Goal: Task Accomplishment & Management: Complete application form

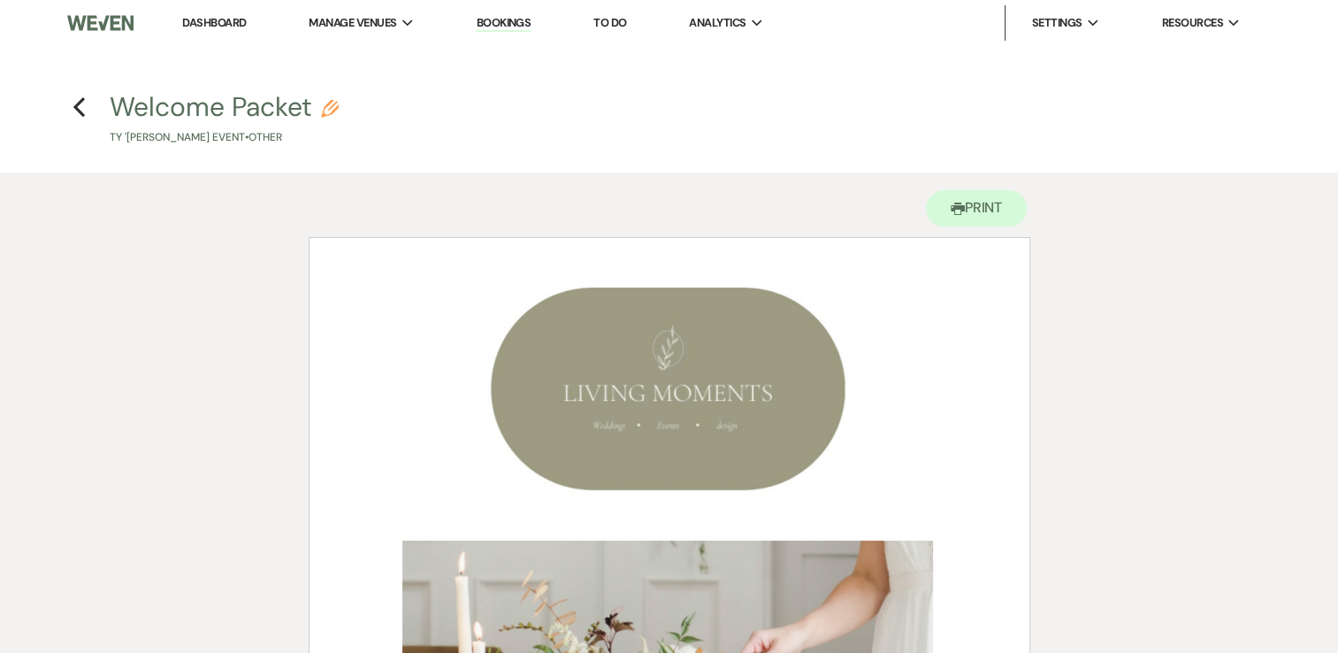
click at [221, 23] on link "Dashboard" at bounding box center [214, 22] width 64 height 15
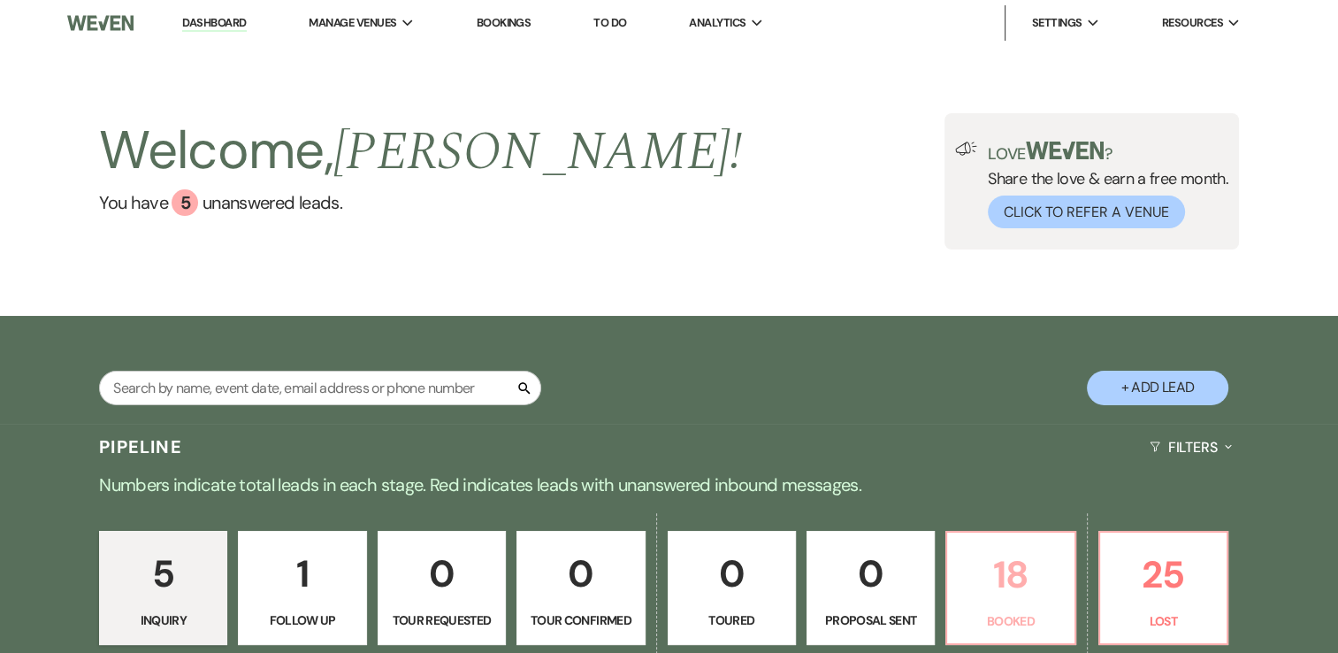
click at [987, 562] on p "18" at bounding box center [1010, 574] width 105 height 59
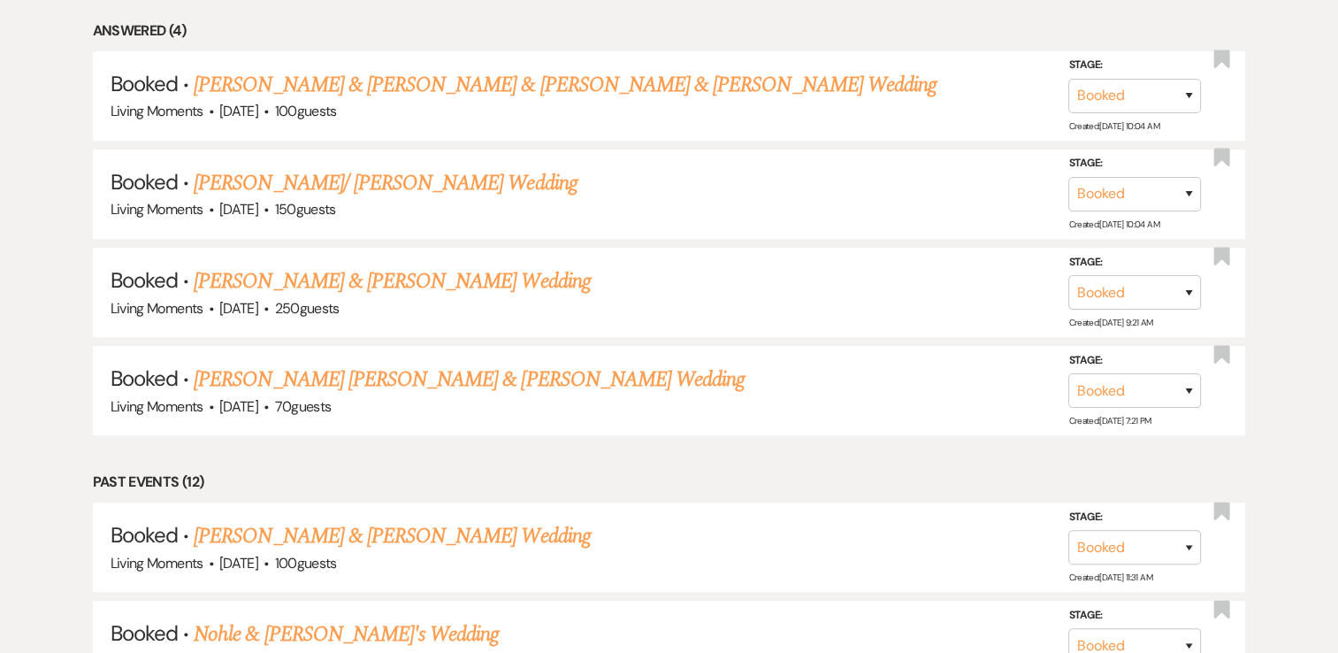
scroll to position [1053, 0]
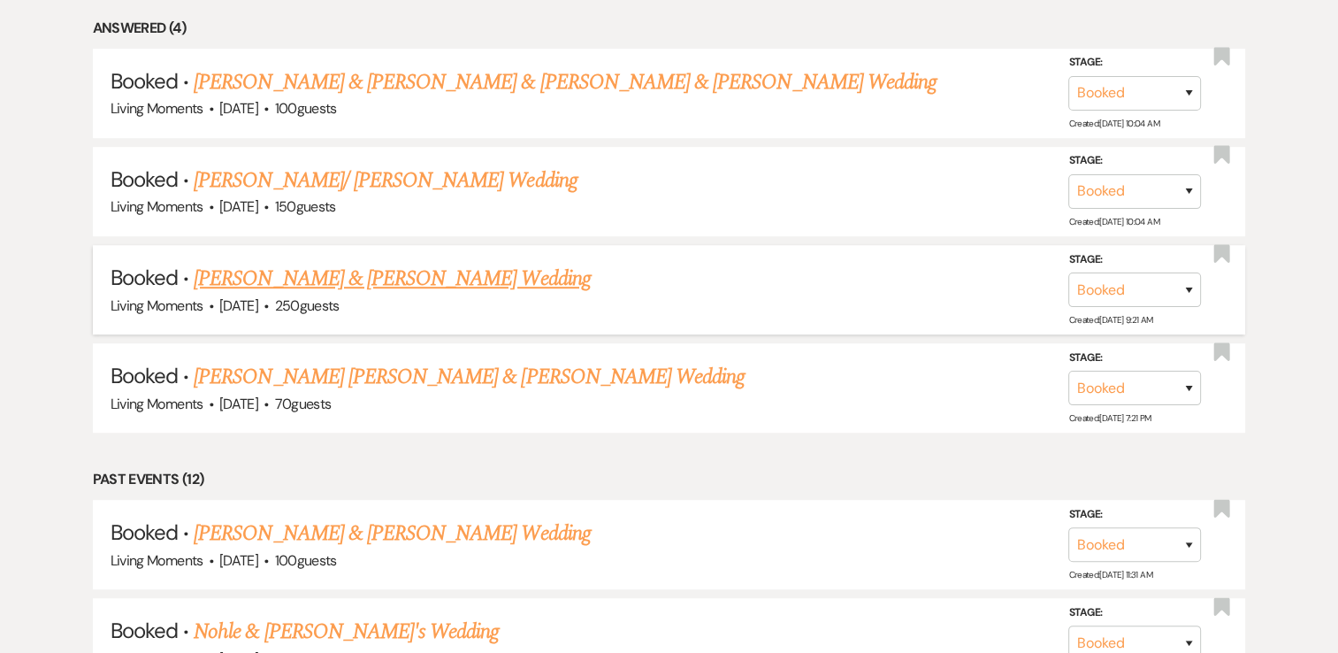
click at [440, 267] on link "[PERSON_NAME] & [PERSON_NAME] Wedding" at bounding box center [392, 279] width 396 height 32
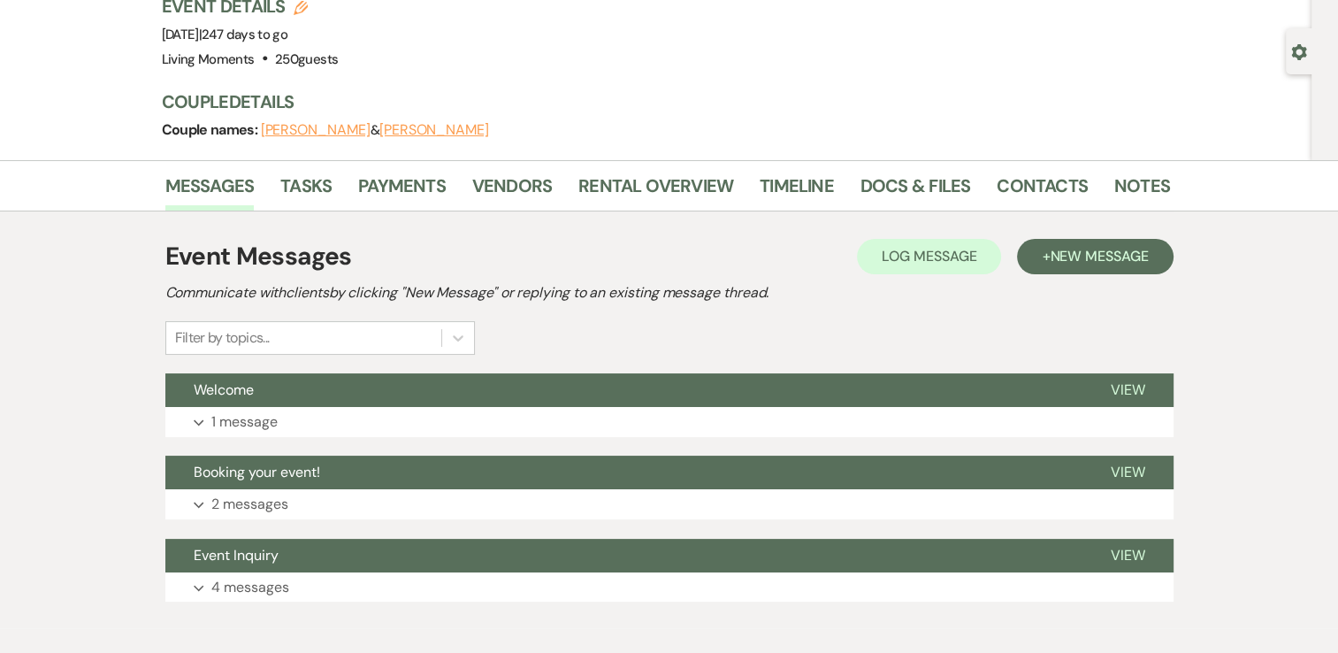
scroll to position [135, 0]
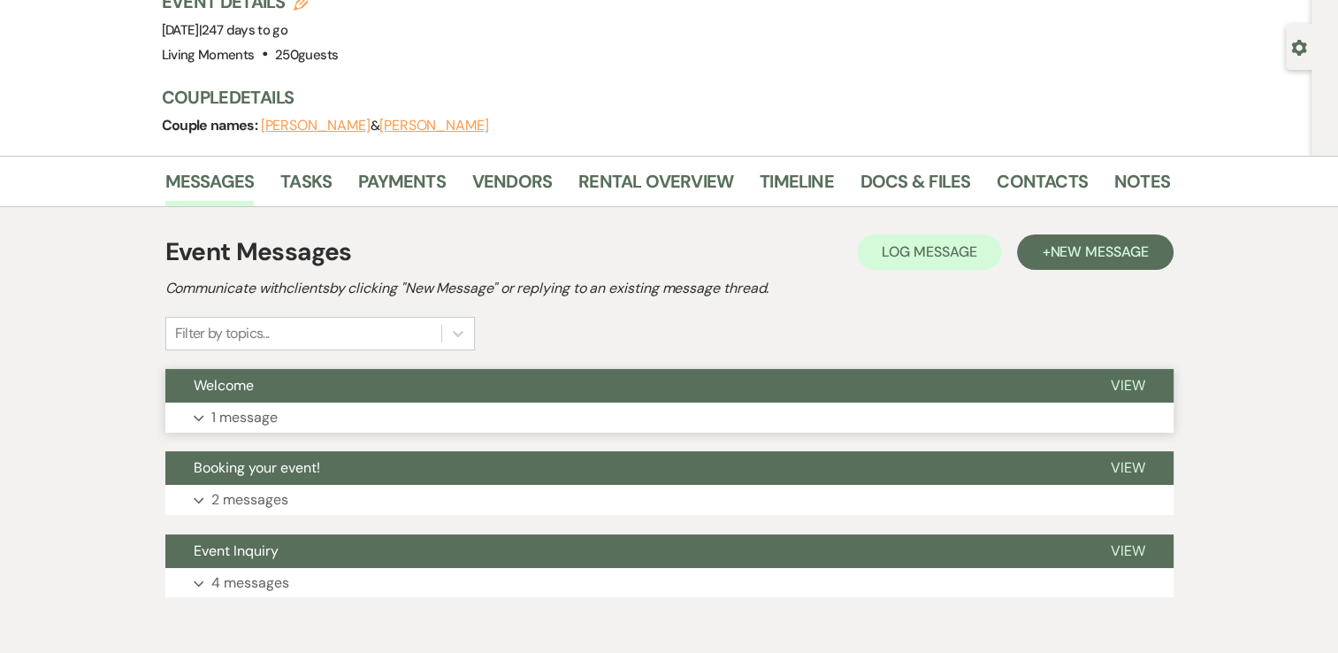
click at [269, 415] on p "1 message" at bounding box center [244, 417] width 66 height 23
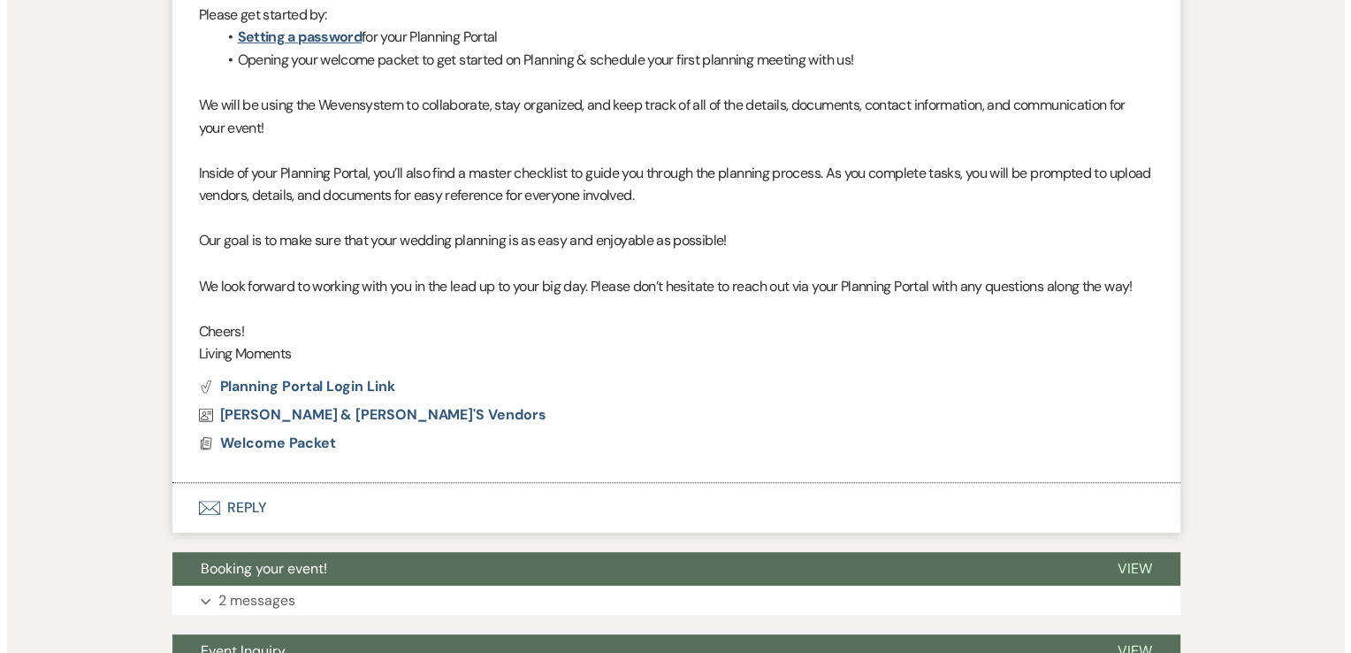
scroll to position [797, 0]
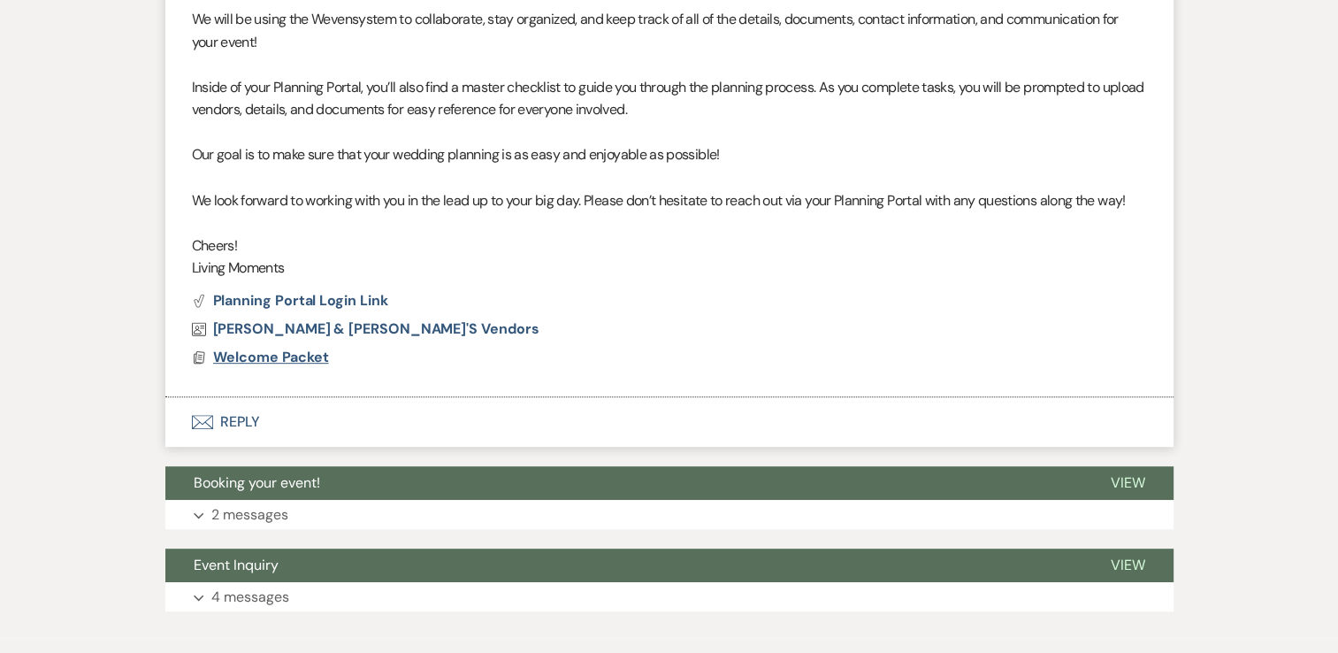
click at [304, 355] on span "Welcome Packet" at bounding box center [271, 357] width 116 height 19
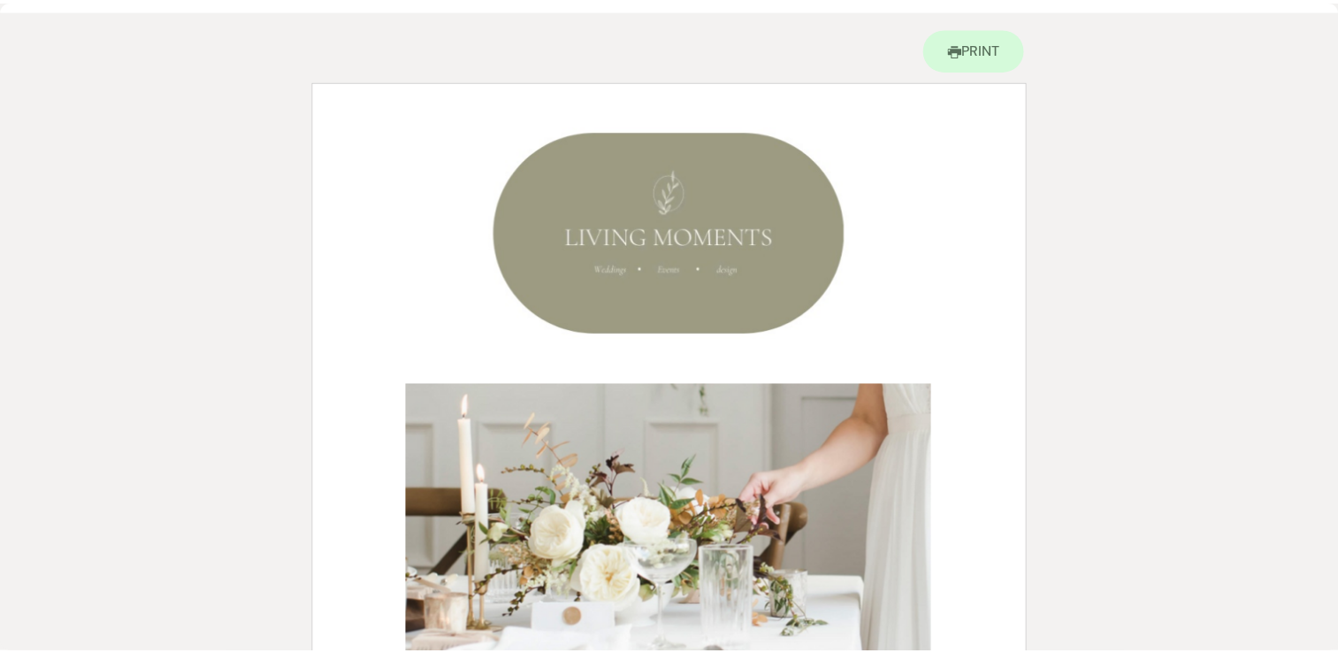
scroll to position [0, 0]
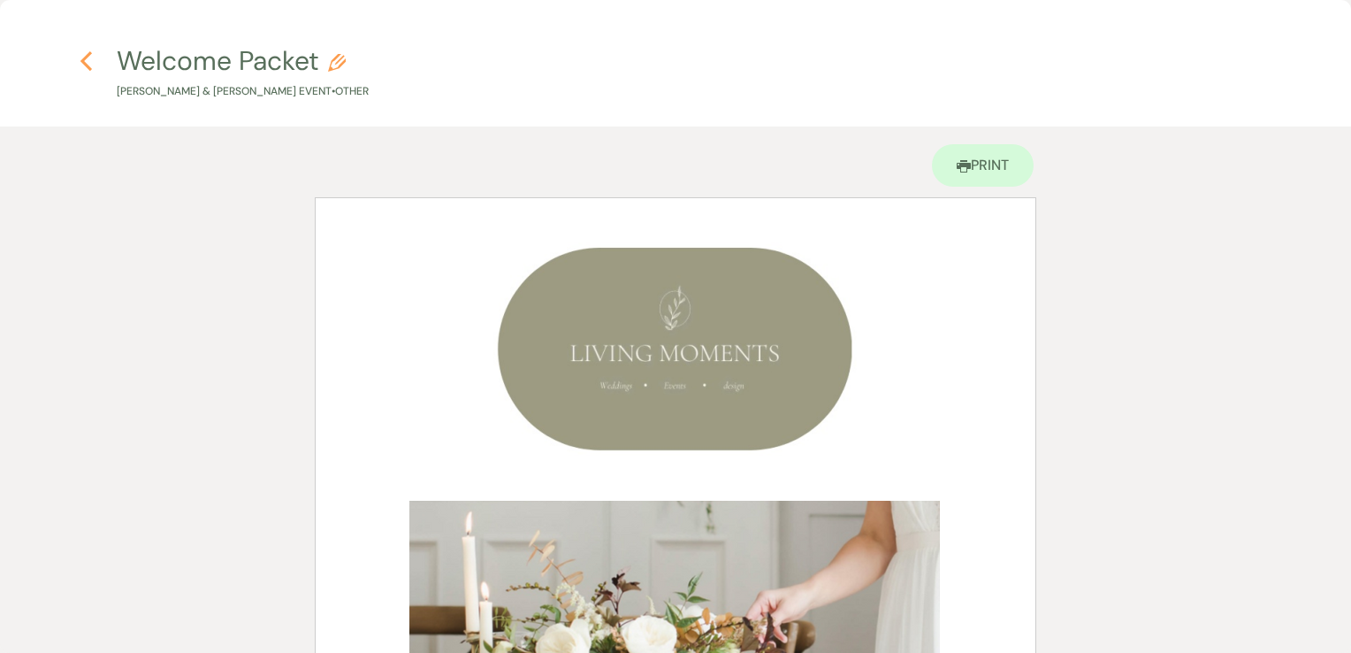
click at [92, 65] on icon "Previous" at bounding box center [86, 60] width 13 height 21
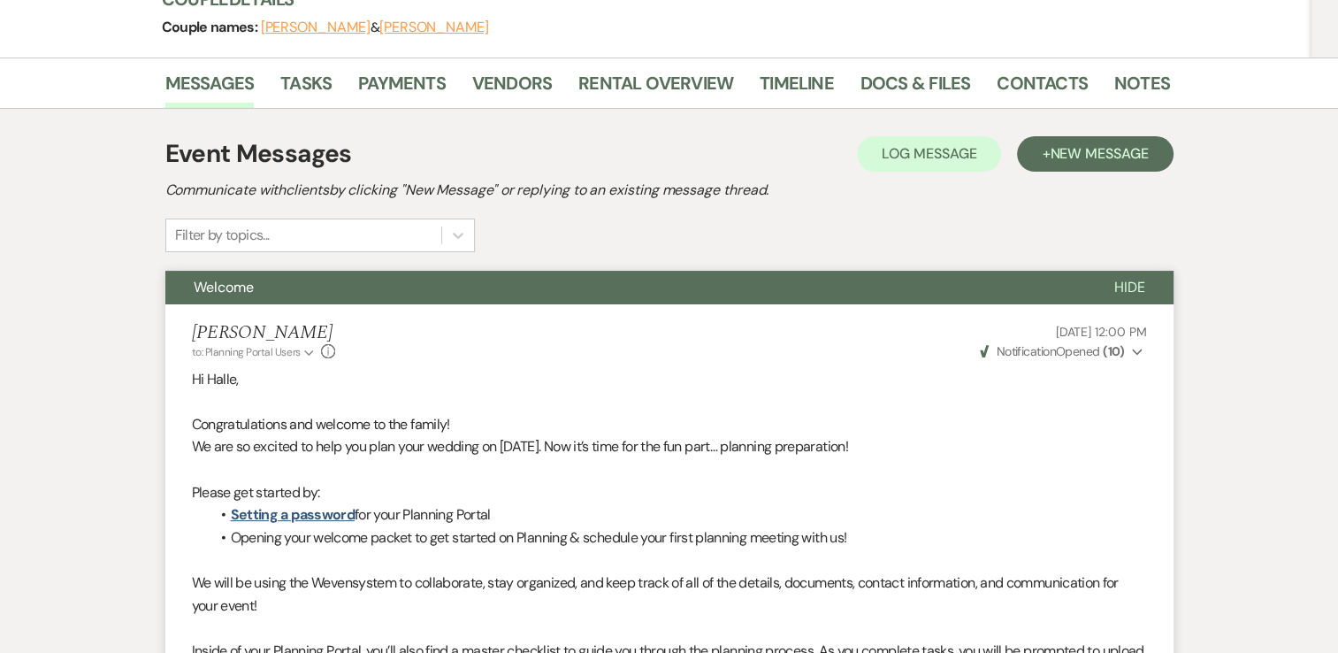
scroll to position [57, 0]
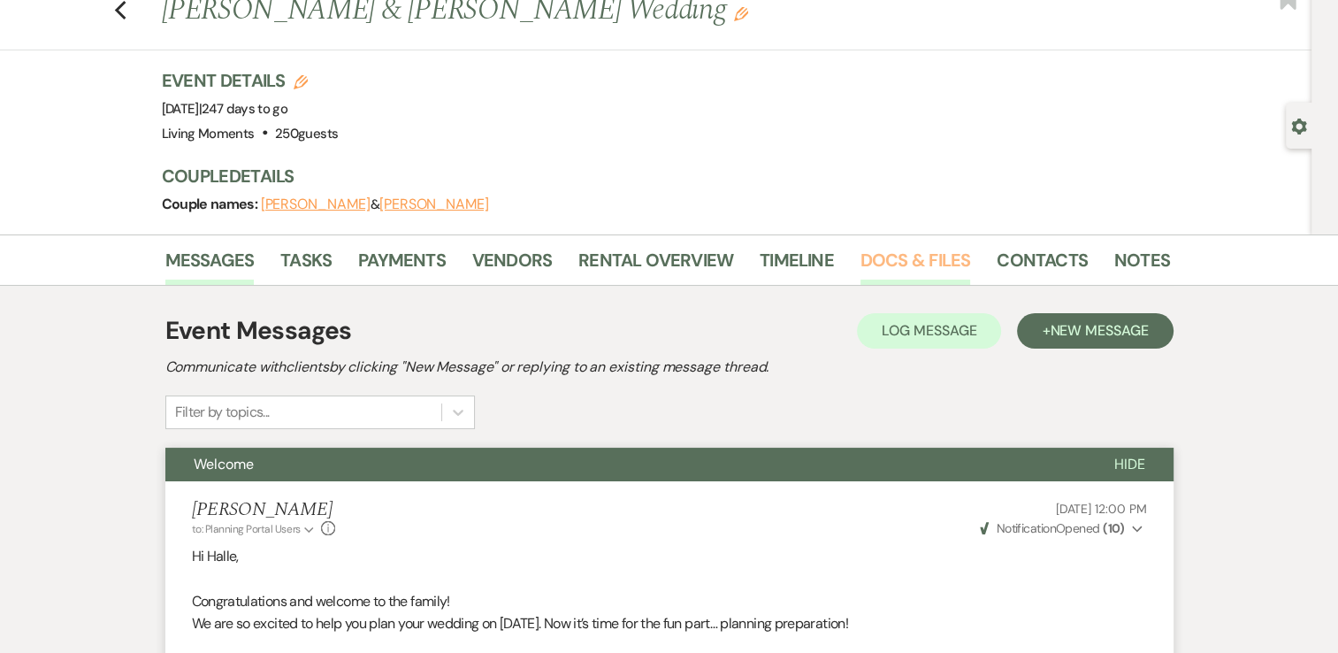
click at [925, 252] on link "Docs & Files" at bounding box center [915, 265] width 110 height 39
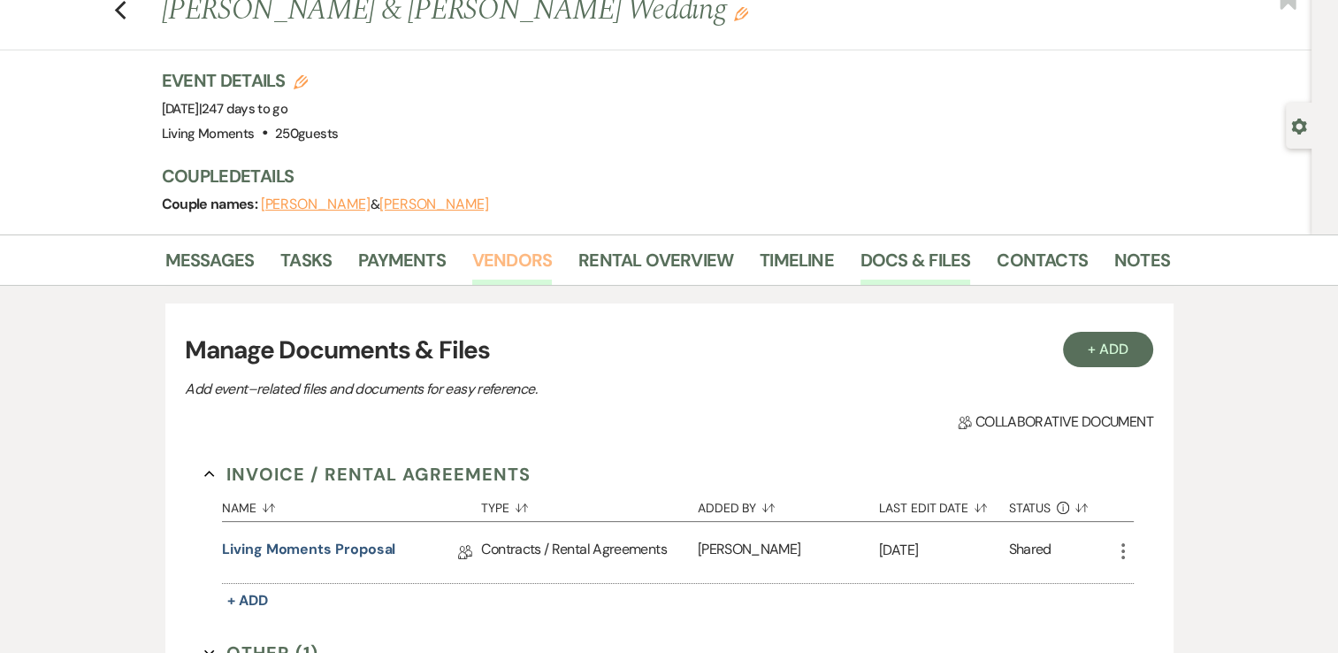
click at [500, 259] on link "Vendors" at bounding box center [512, 265] width 80 height 39
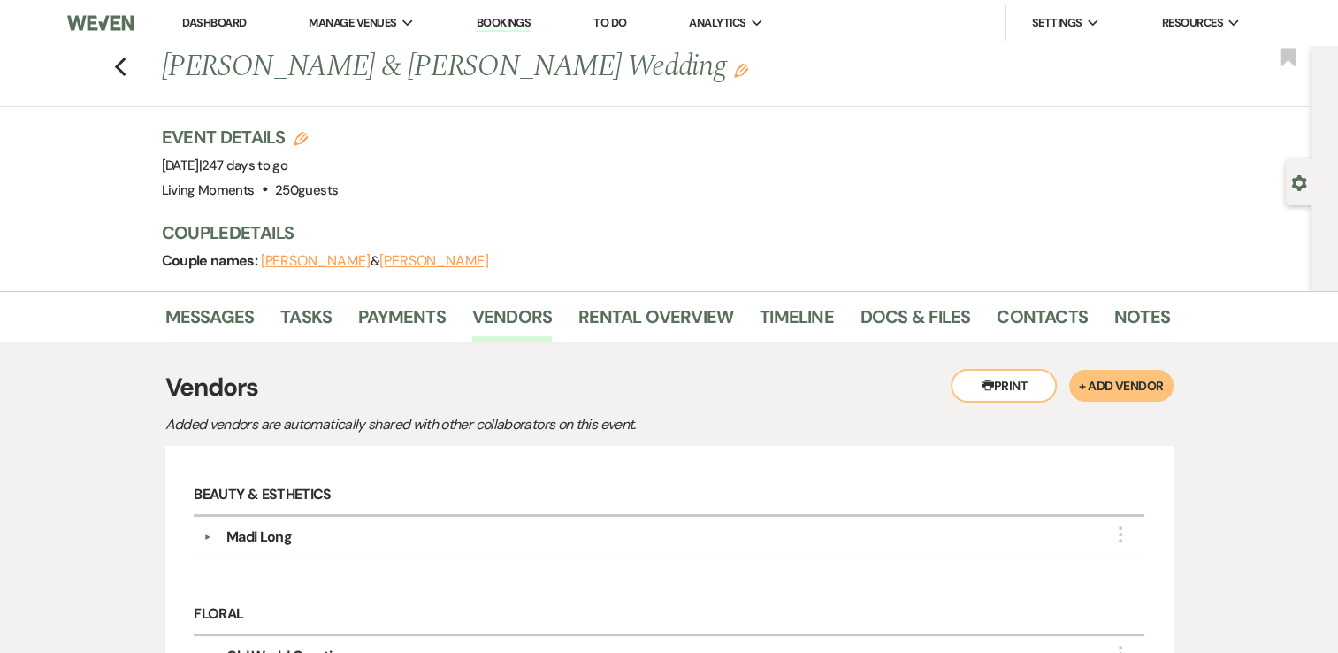
click at [569, 370] on h3 "Vendors" at bounding box center [669, 387] width 1008 height 37
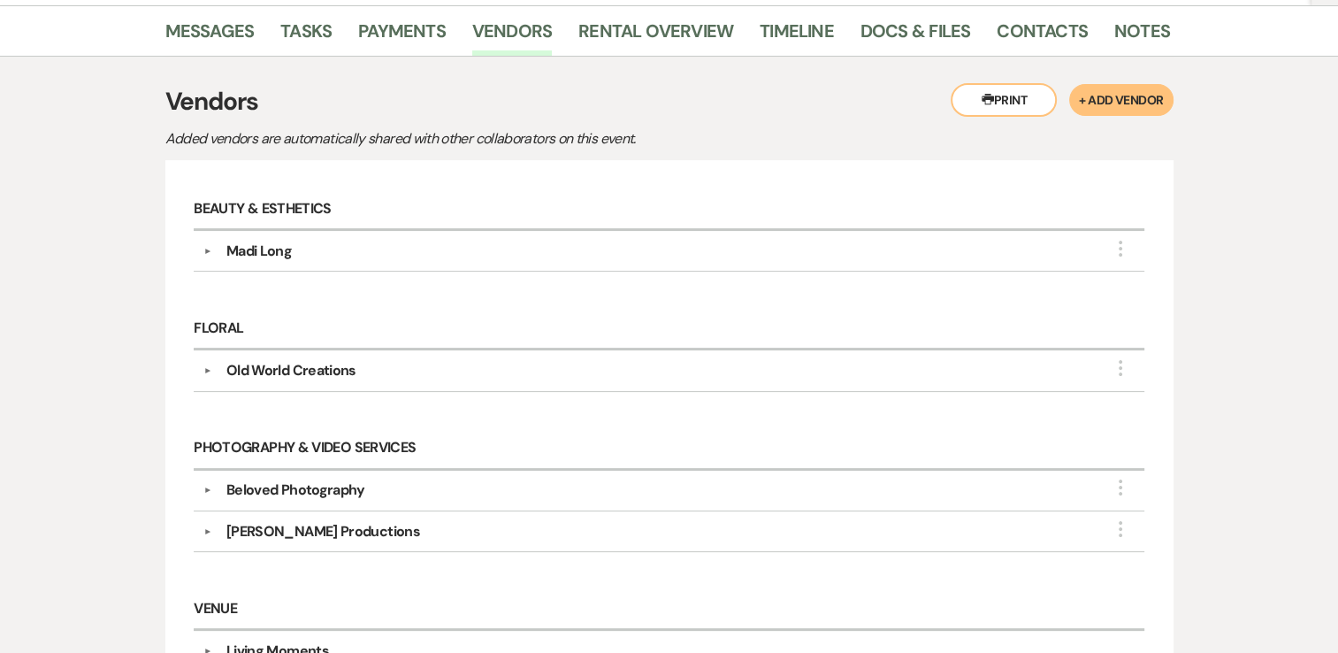
scroll to position [283, 0]
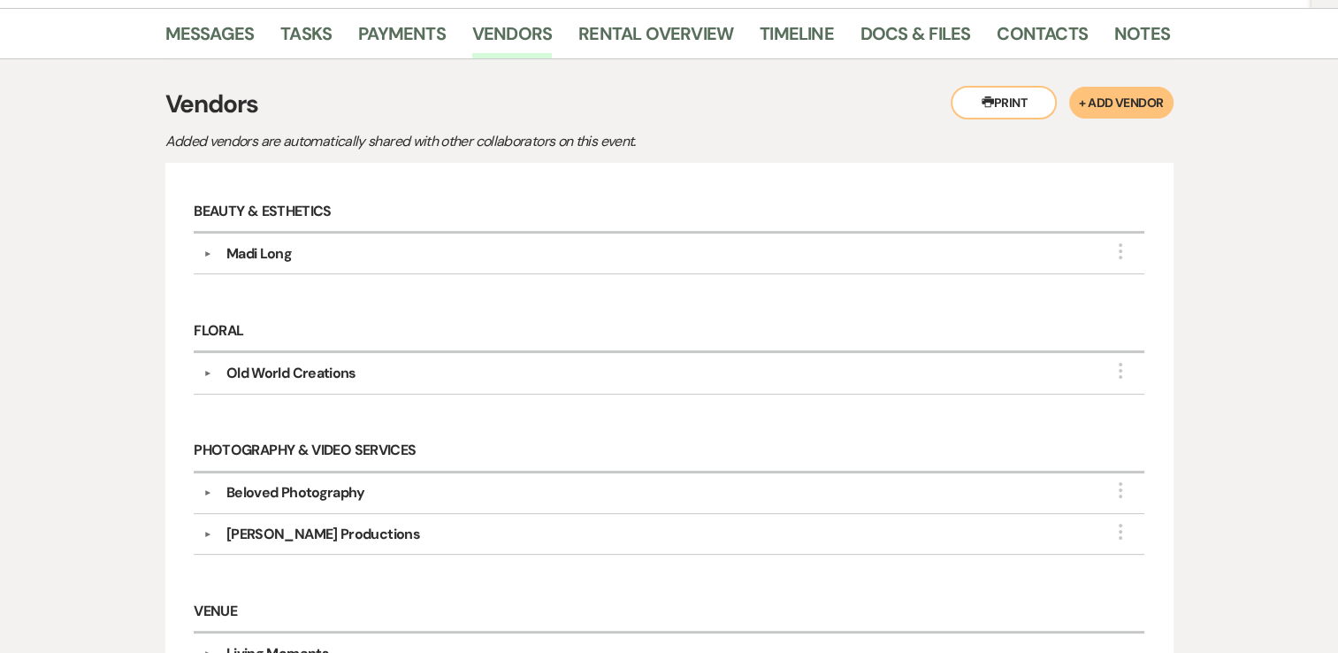
click at [338, 370] on div "Old World Creations" at bounding box center [291, 373] width 130 height 21
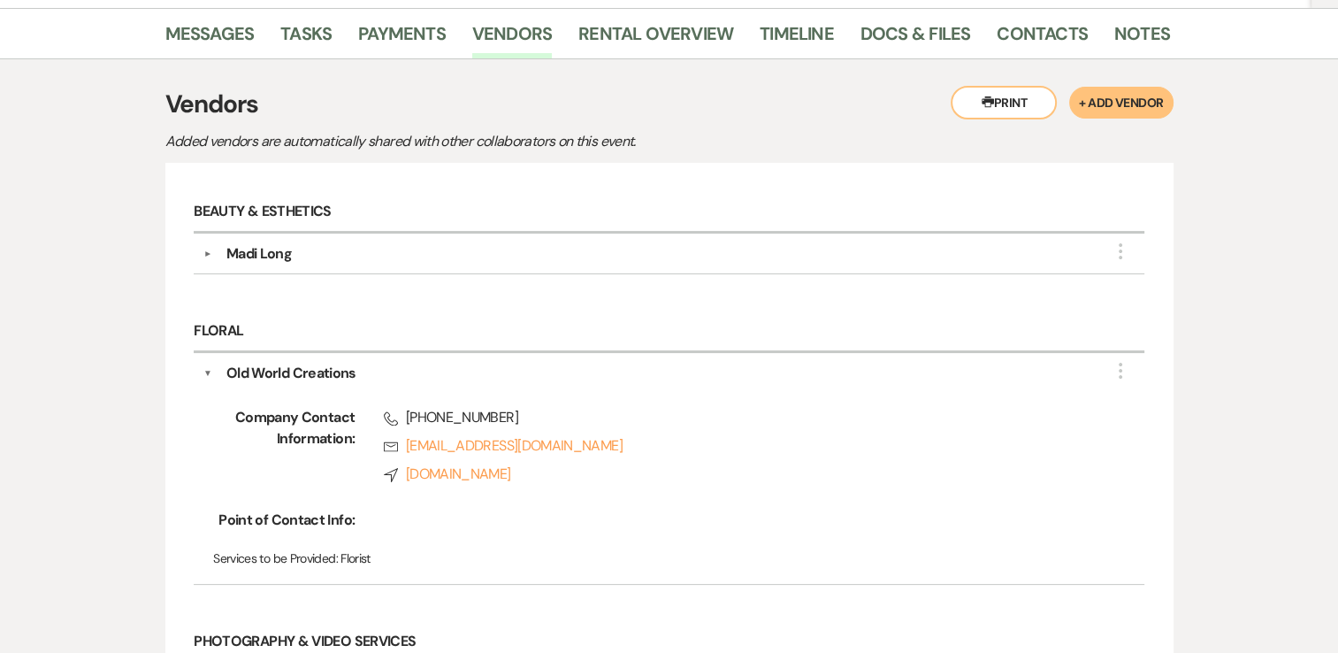
click at [204, 366] on button "▼" at bounding box center [207, 373] width 9 height 21
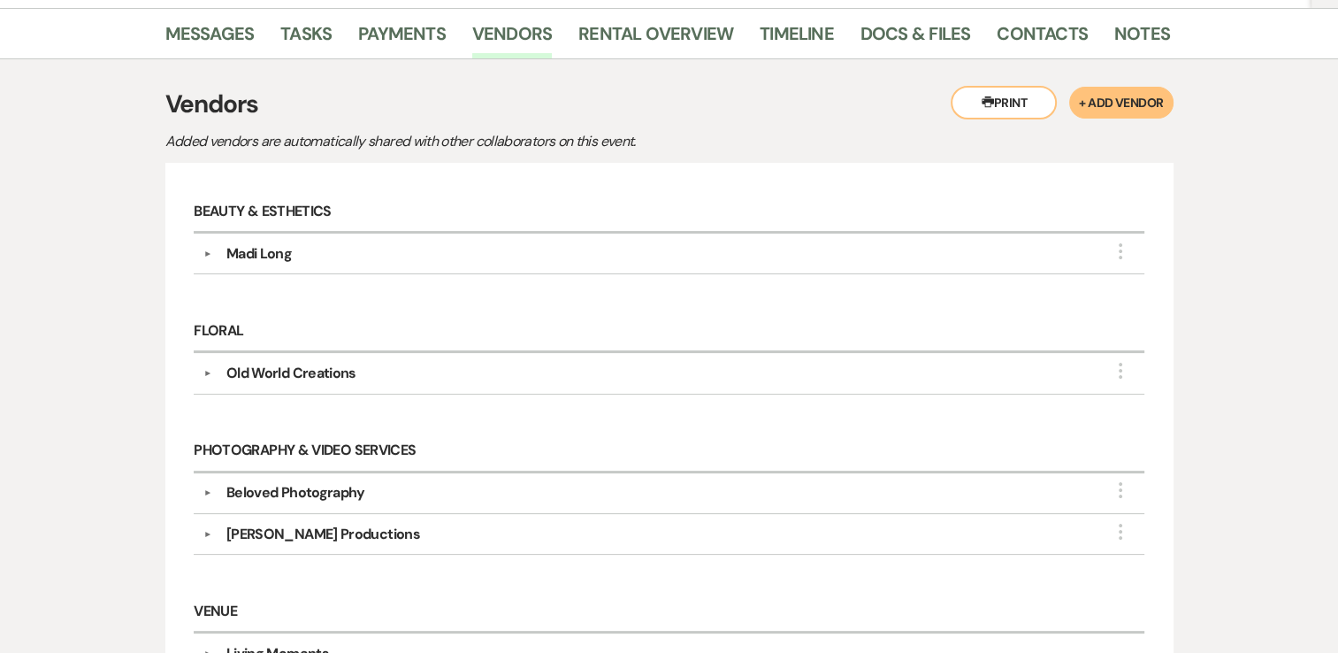
click at [210, 371] on button "▼" at bounding box center [207, 373] width 21 height 9
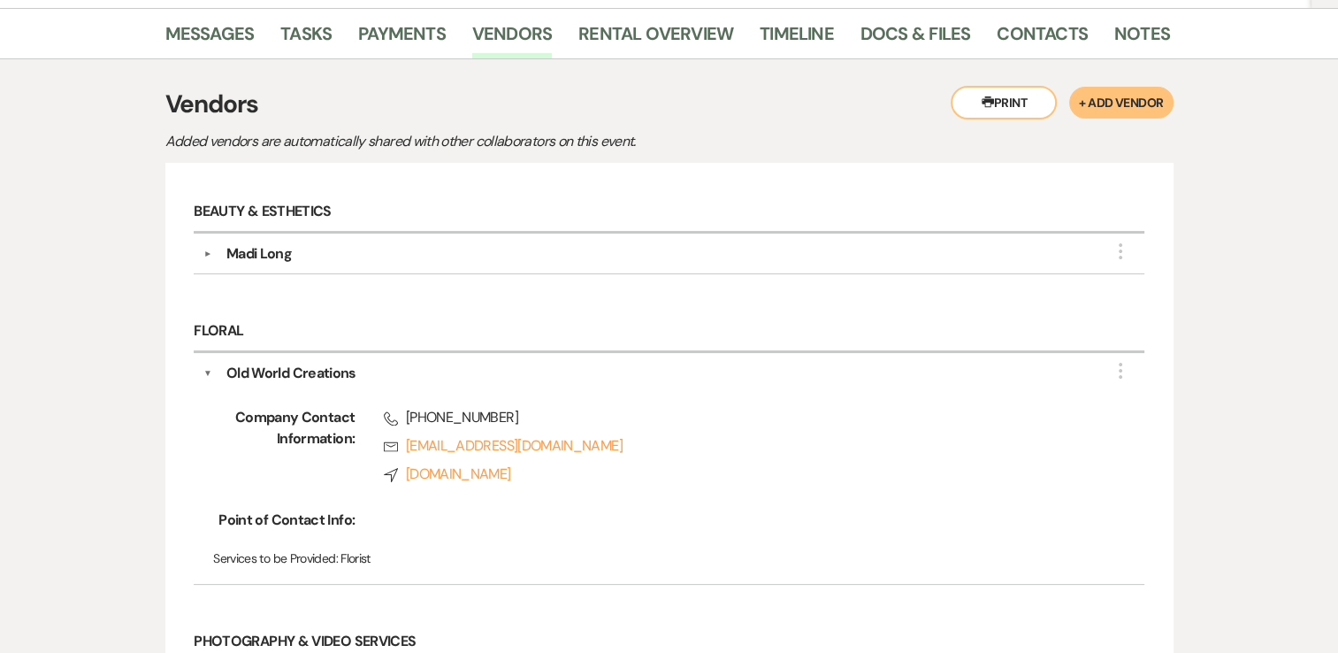
click at [206, 249] on button "▼" at bounding box center [207, 253] width 21 height 9
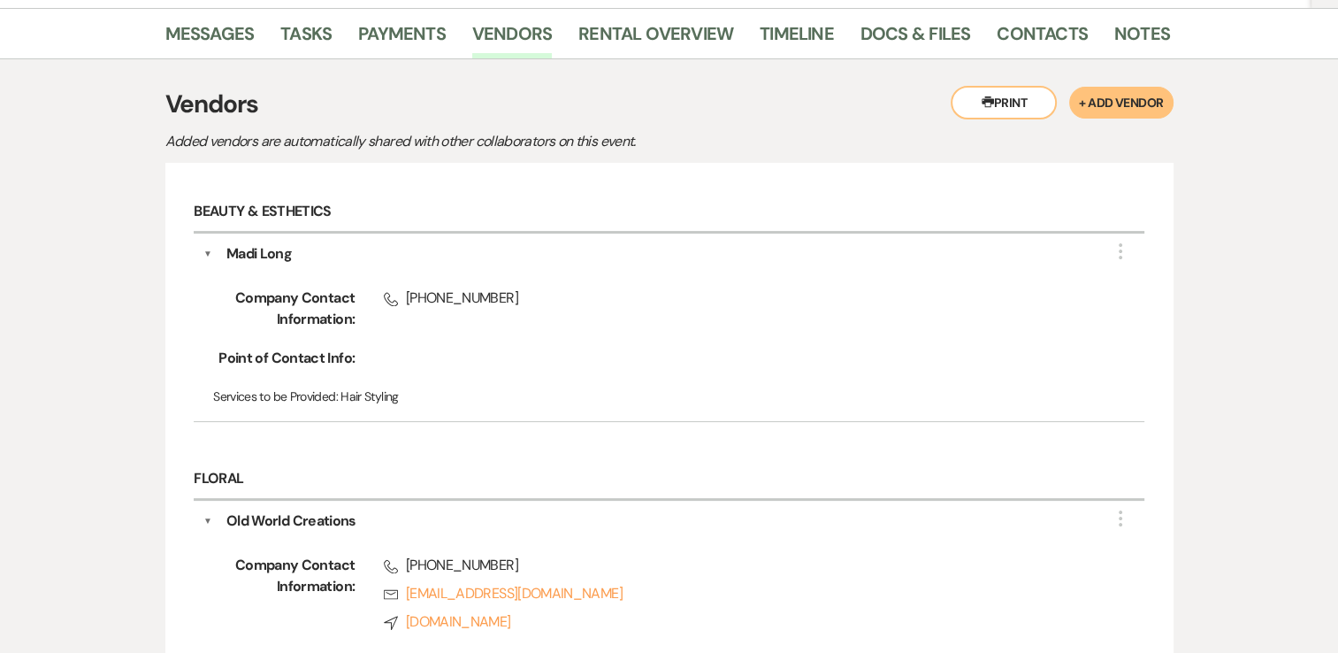
click at [202, 254] on div "▼ Madi Long More Company Contact Information: Phone [PHONE_NUMBER] Point of Con…" at bounding box center [669, 327] width 950 height 189
click at [212, 251] on div "Madi Long" at bounding box center [673, 253] width 922 height 21
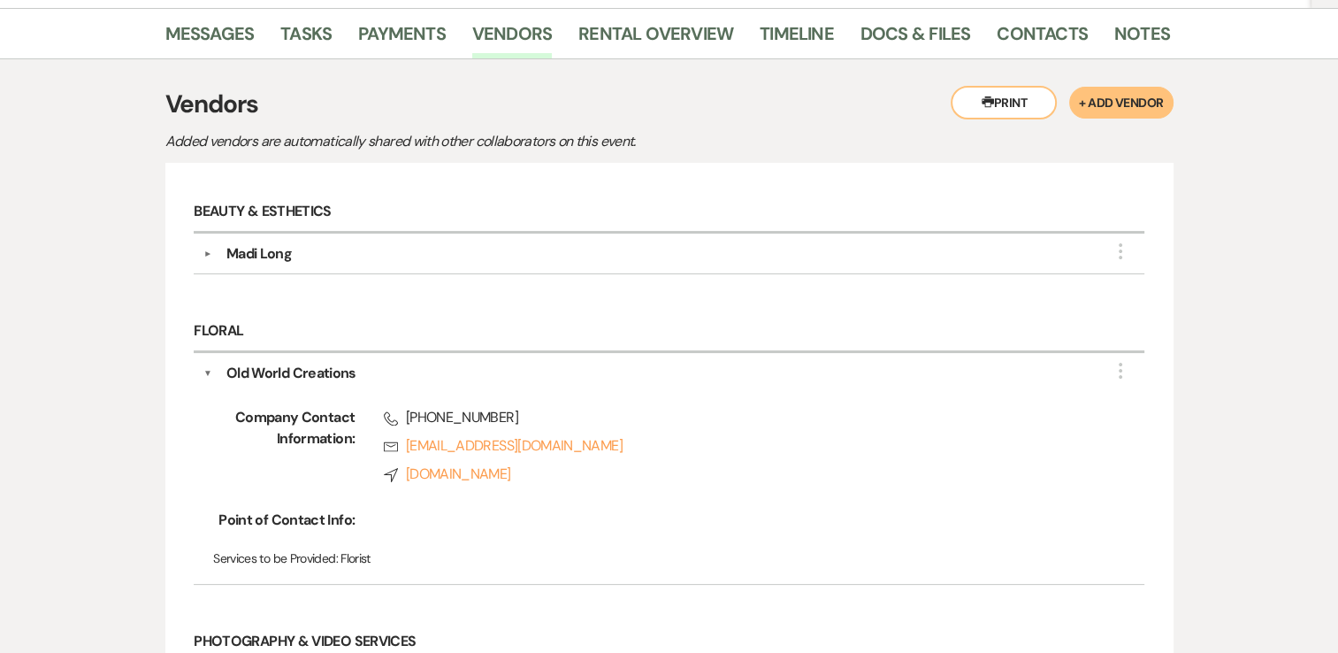
click at [206, 370] on button "▼" at bounding box center [207, 373] width 9 height 21
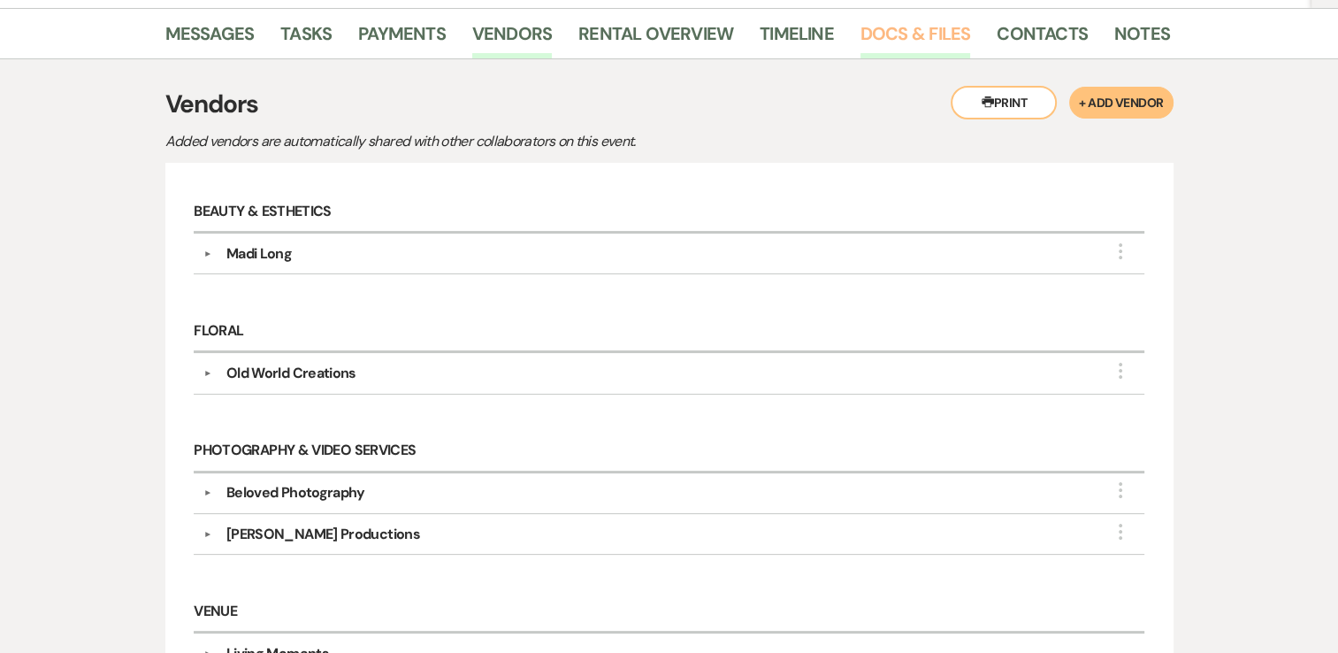
click at [894, 39] on link "Docs & Files" at bounding box center [915, 38] width 110 height 39
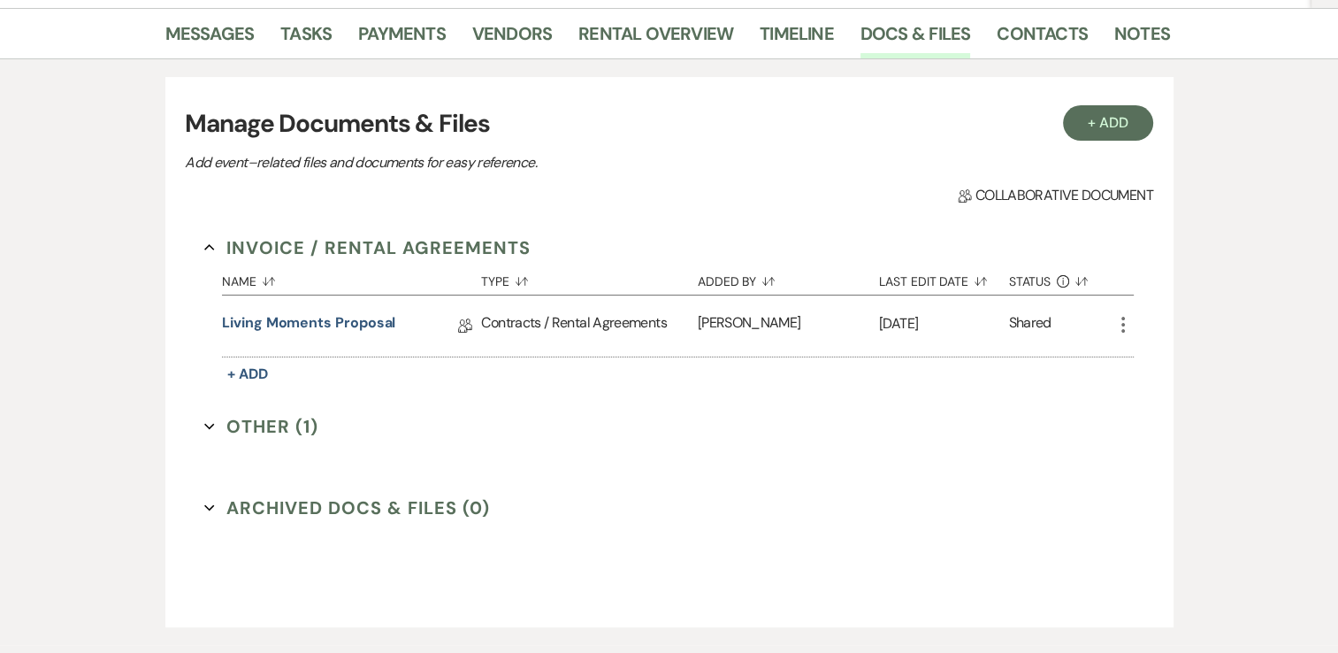
click at [264, 423] on button "Other (1) Expand" at bounding box center [261, 426] width 114 height 27
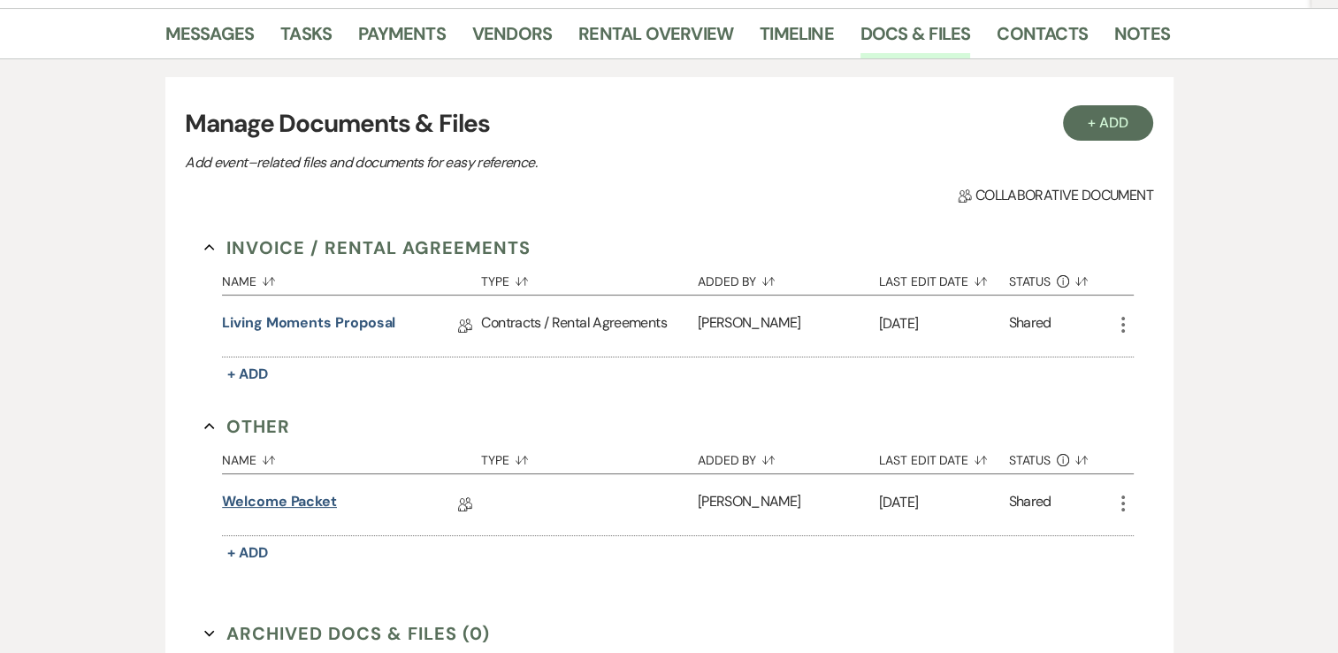
click at [283, 504] on link "Welcome Packet" at bounding box center [279, 504] width 115 height 27
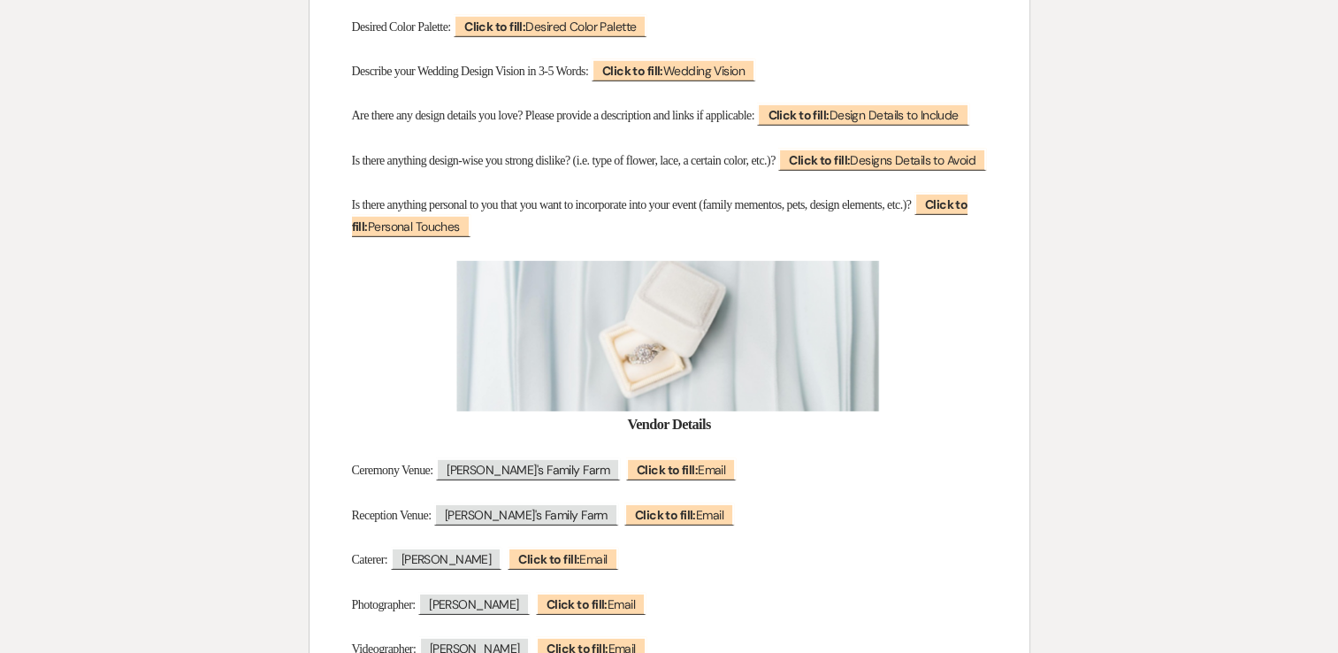
scroll to position [5135, 0]
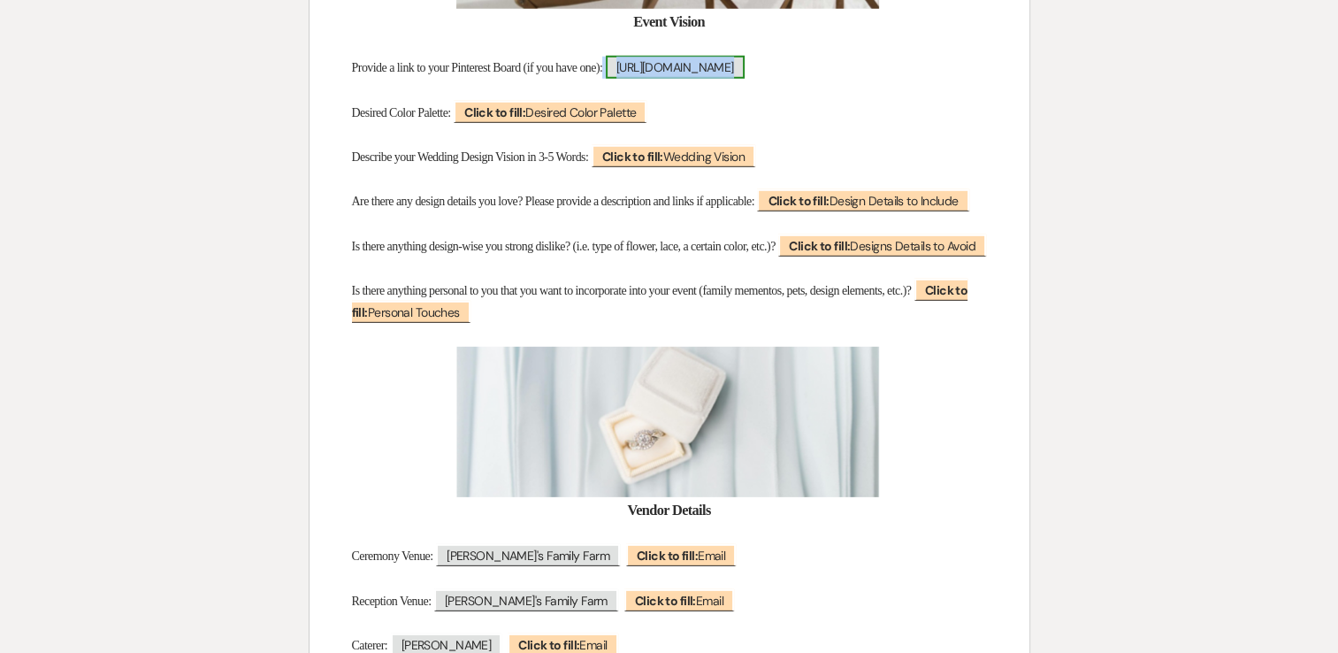
click at [723, 79] on span "[URL][DOMAIN_NAME]" at bounding box center [675, 67] width 139 height 23
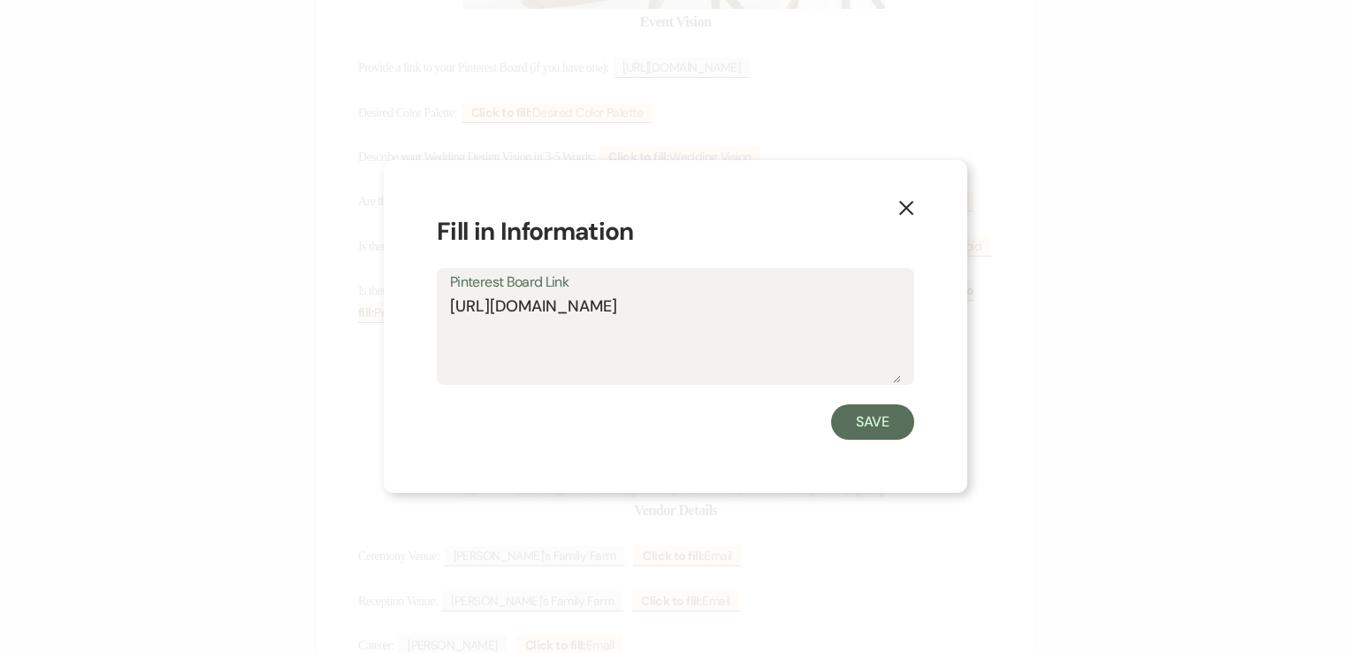
drag, startPoint x: 640, startPoint y: 301, endPoint x: 435, endPoint y: 335, distance: 208.0
click at [435, 335] on div "X Fill in Information Pinterest Board Link [URL][DOMAIN_NAME] Save" at bounding box center [676, 326] width 584 height 333
click at [903, 213] on icon "X" at bounding box center [906, 208] width 16 height 16
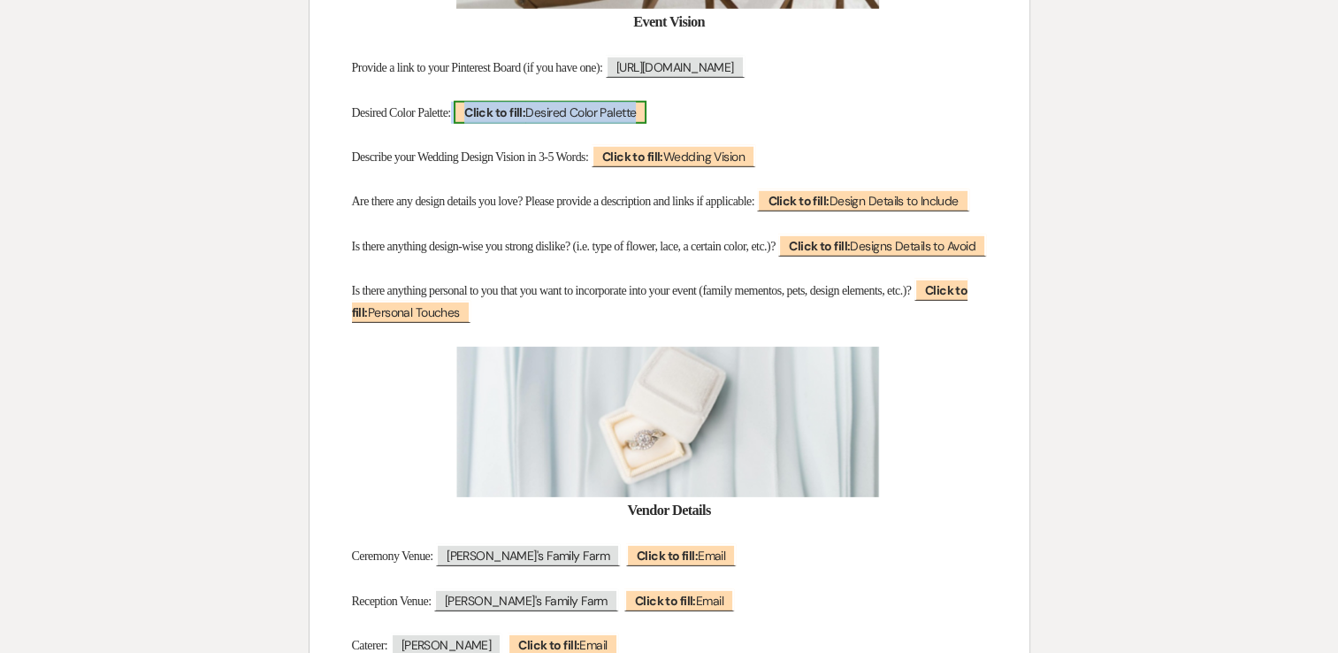
click at [581, 124] on span "Click to fill: Desired Color Palette" at bounding box center [550, 112] width 193 height 23
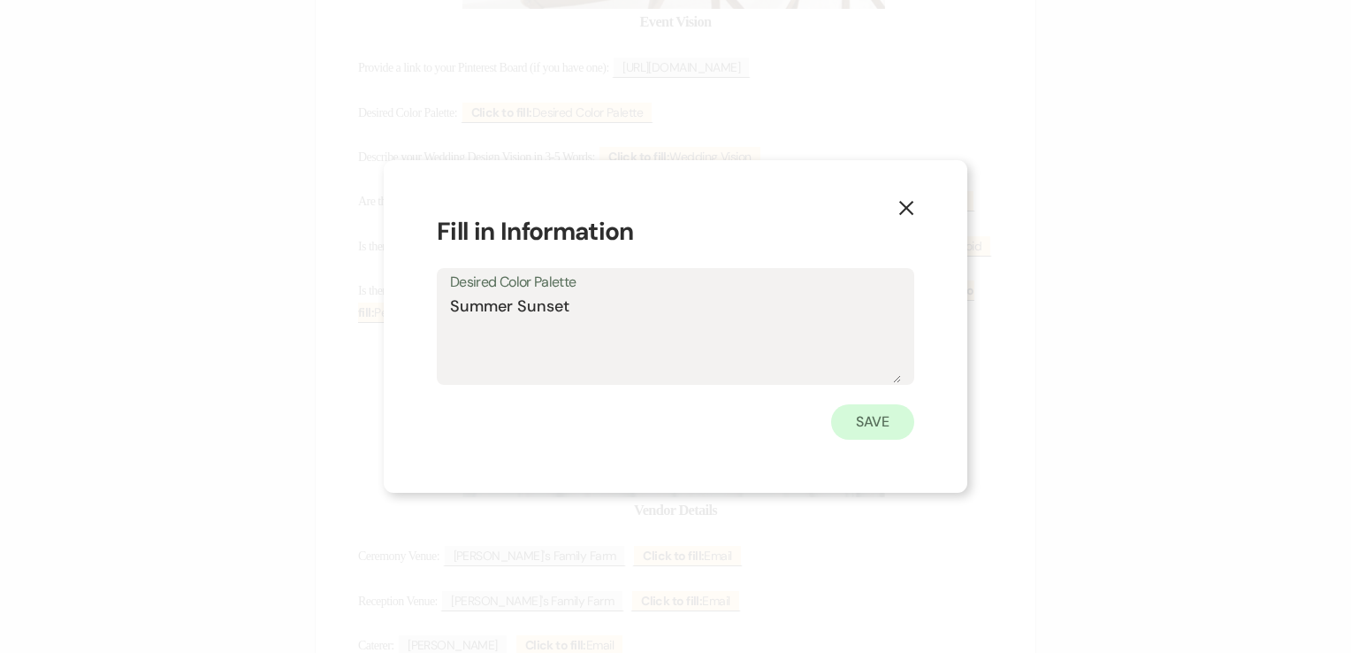
type textarea "Summer Sunset"
click at [898, 417] on button "Save" at bounding box center [872, 421] width 83 height 35
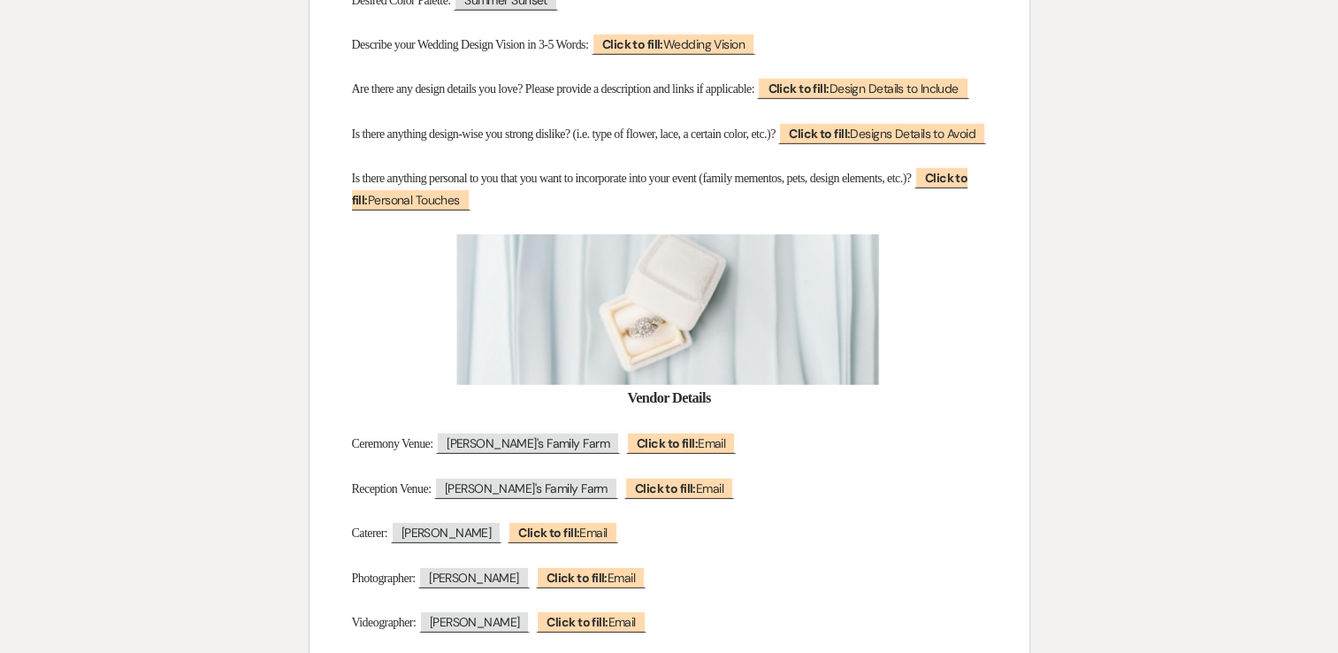
scroll to position [5259, 0]
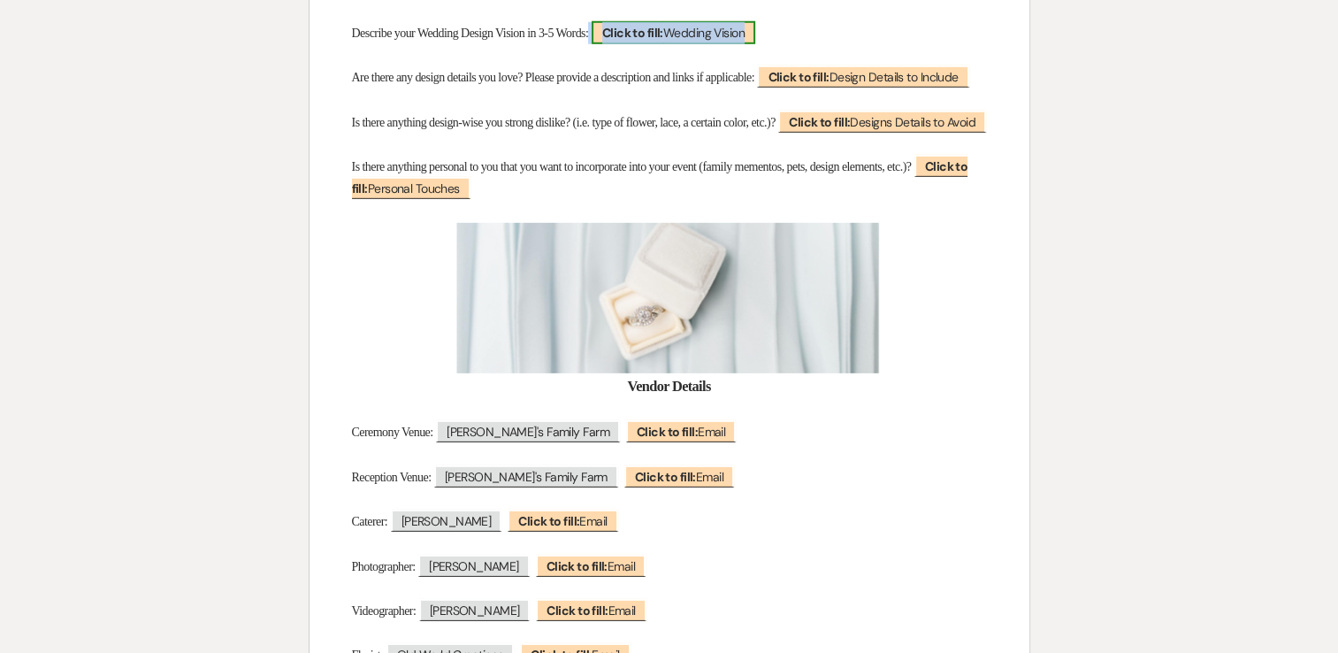
click at [728, 44] on span "Click to fill: Wedding Vision" at bounding box center [674, 32] width 164 height 23
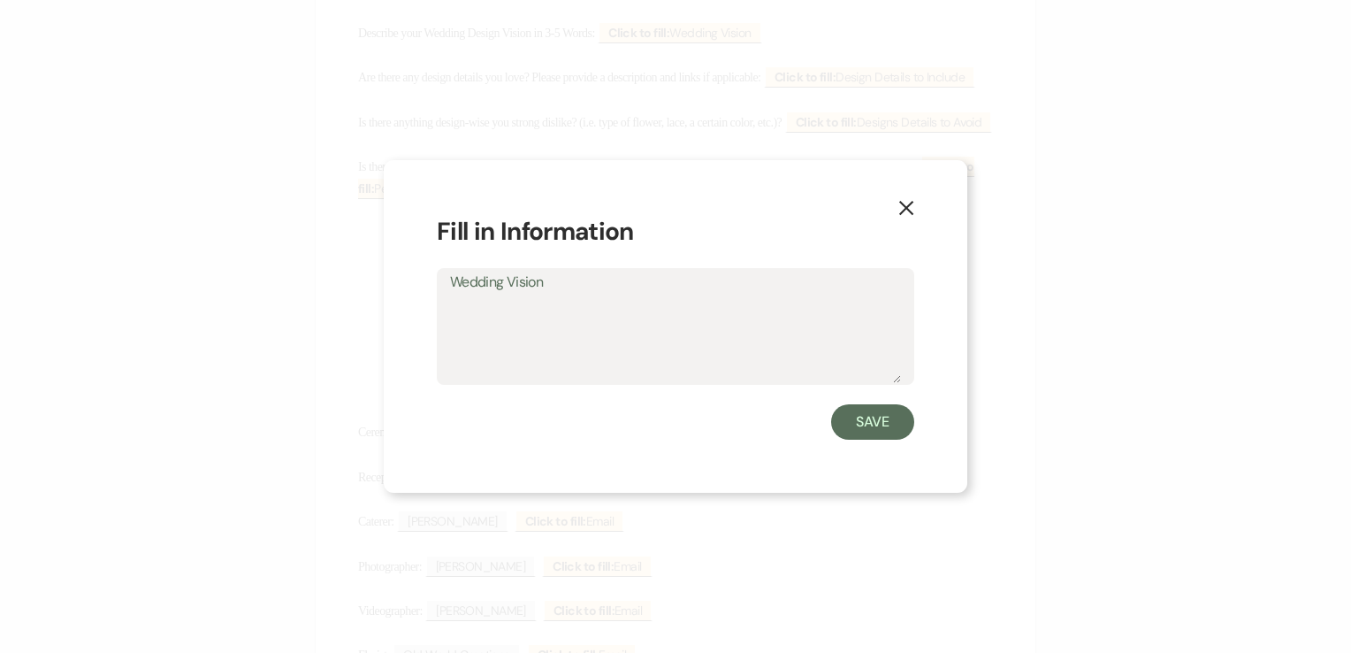
click at [552, 322] on textarea "Wedding Vision" at bounding box center [675, 338] width 451 height 88
type textarea "Personal, Intimate, colorful"
click at [871, 424] on button "Save" at bounding box center [872, 421] width 83 height 35
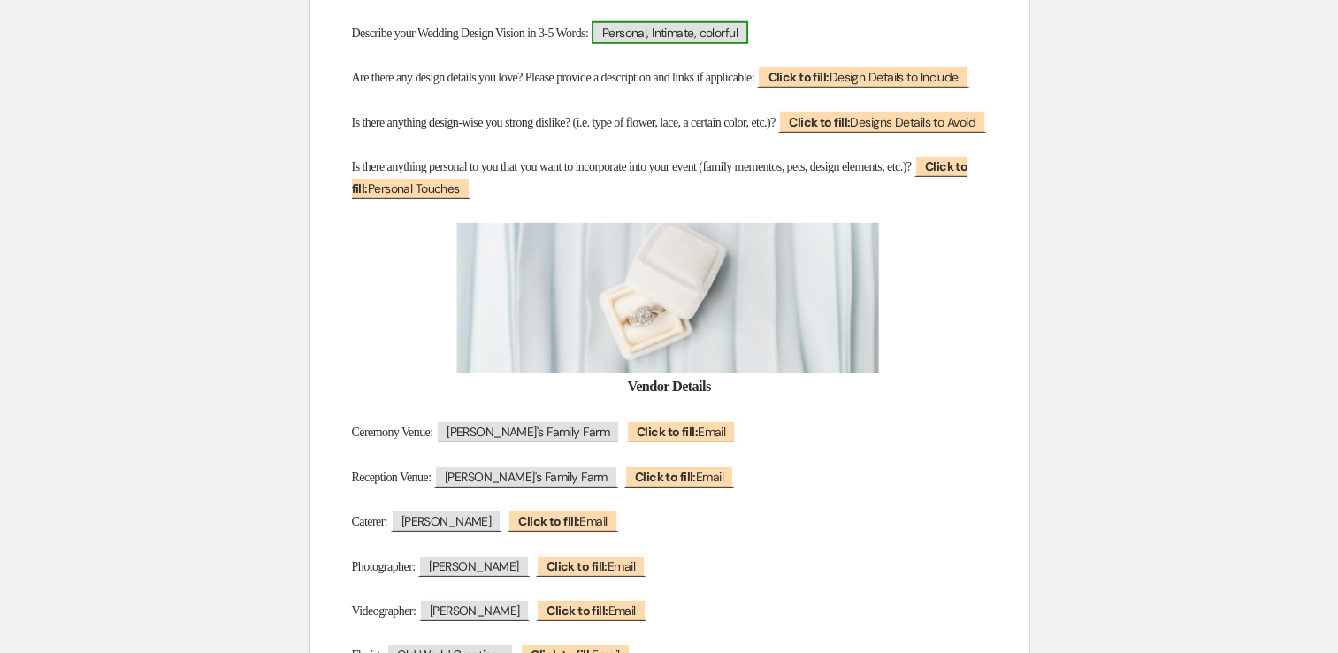
click at [748, 44] on span "Personal, Intimate, colorful" at bounding box center [670, 32] width 157 height 23
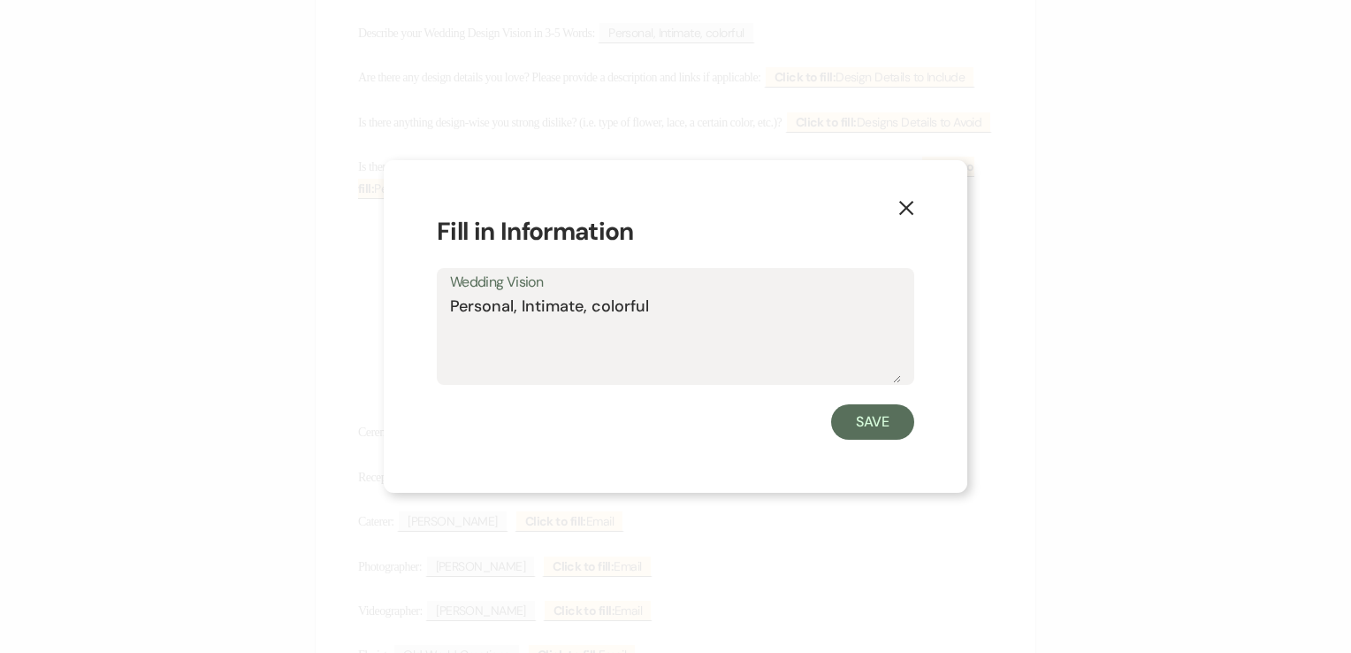
click at [661, 309] on textarea "Personal, Intimate, colorful" at bounding box center [675, 338] width 451 height 88
type textarea "Personal, Intimate, colorful, Wildflowers."
click at [856, 430] on button "Save" at bounding box center [872, 421] width 83 height 35
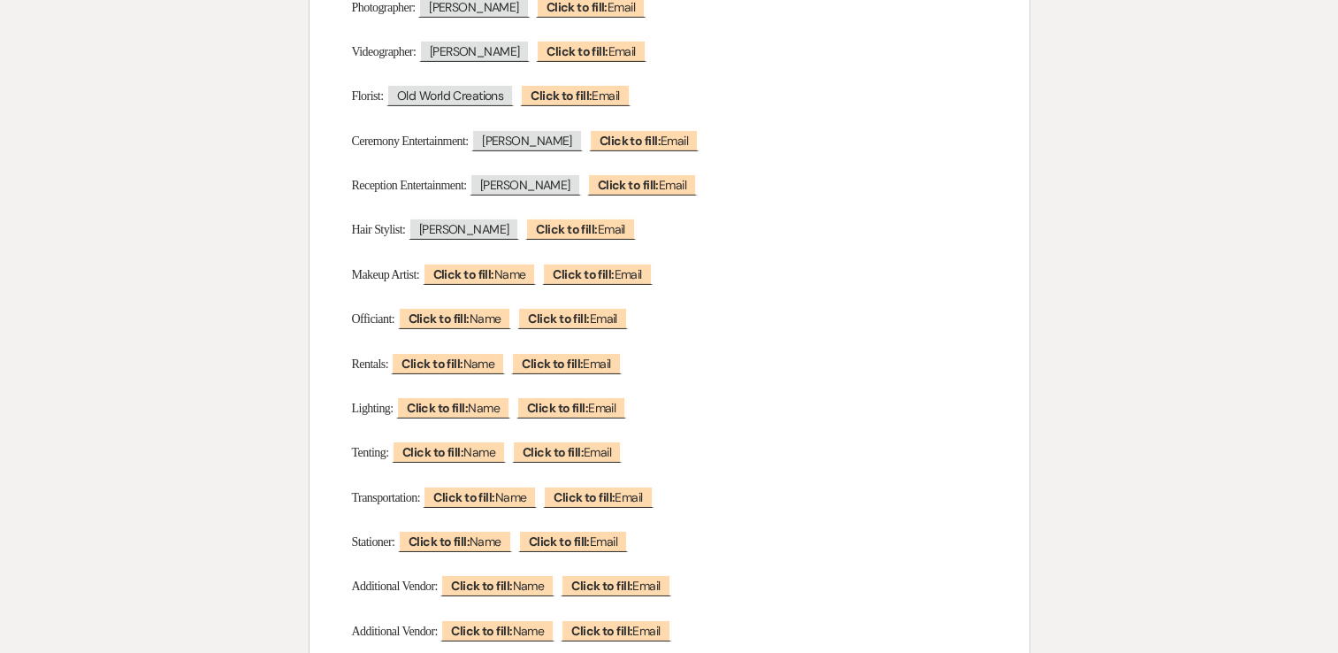
scroll to position [5840, 0]
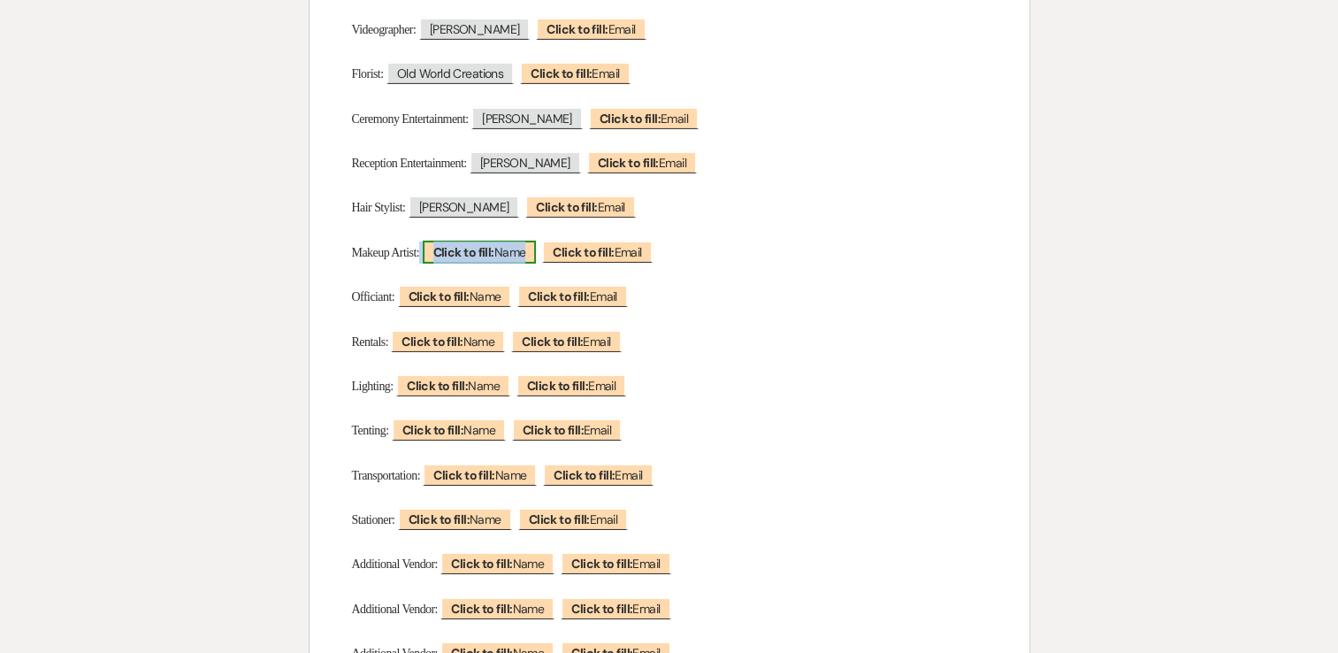
click at [489, 260] on b "Click to fill:" at bounding box center [463, 252] width 61 height 16
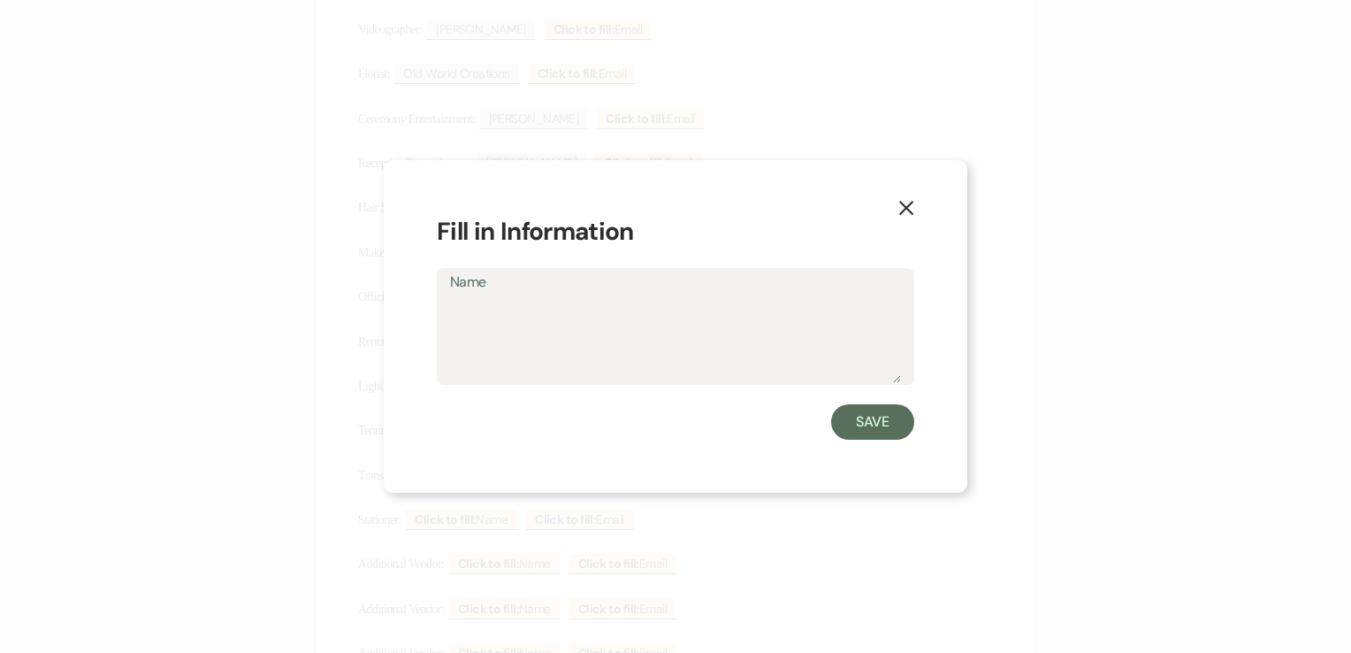
click at [920, 202] on div "X Fill in Information Name Save" at bounding box center [676, 326] width 584 height 333
click at [904, 204] on use "button" at bounding box center [906, 208] width 14 height 14
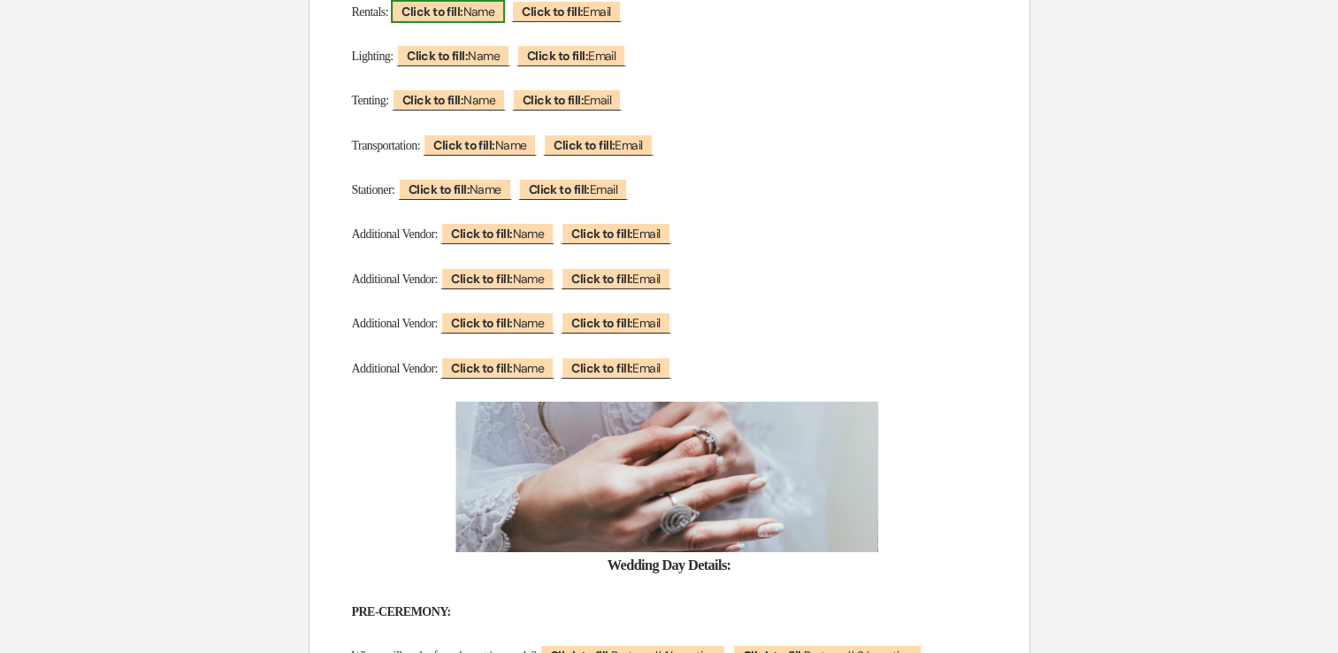
scroll to position [6153, 0]
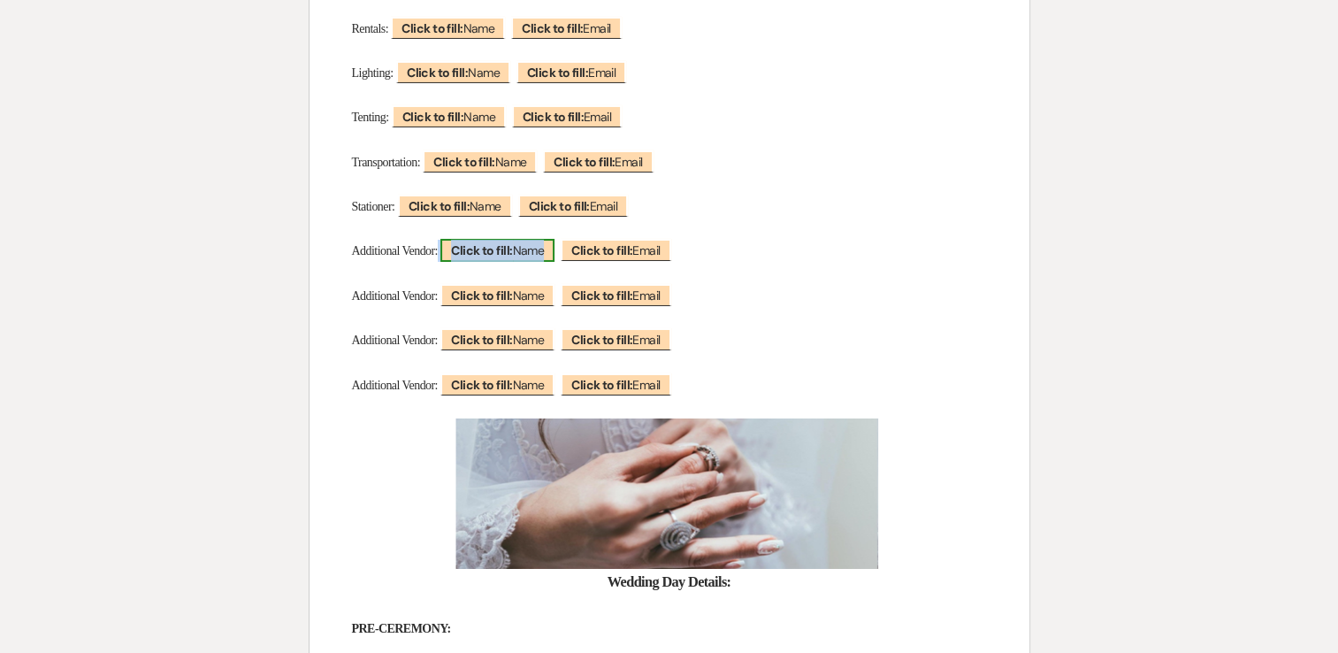
click at [539, 262] on span "Click to fill: Name" at bounding box center [497, 250] width 114 height 23
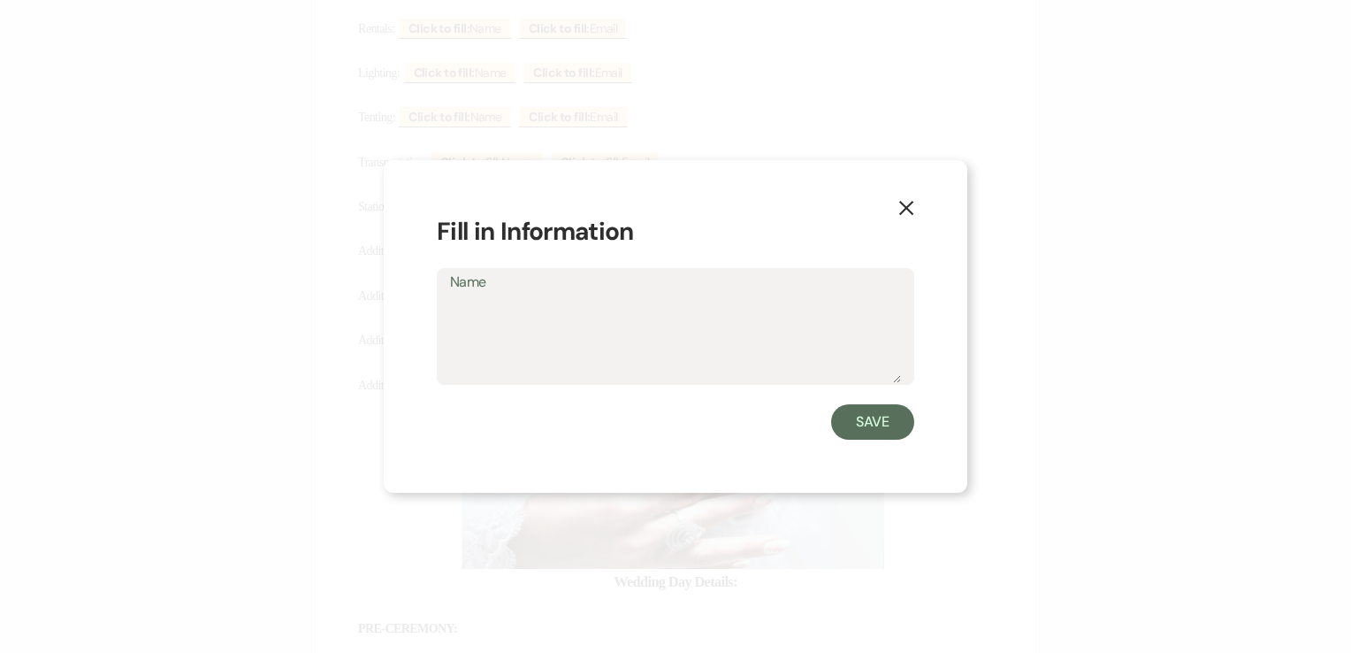
click at [453, 305] on textarea "Name" at bounding box center [675, 338] width 451 height 88
click at [586, 325] on textarea "Name" at bounding box center [675, 338] width 451 height 88
click at [477, 309] on textarea "Name" at bounding box center [675, 338] width 451 height 88
type textarea "Cake"
click at [856, 429] on button "Save" at bounding box center [872, 421] width 83 height 35
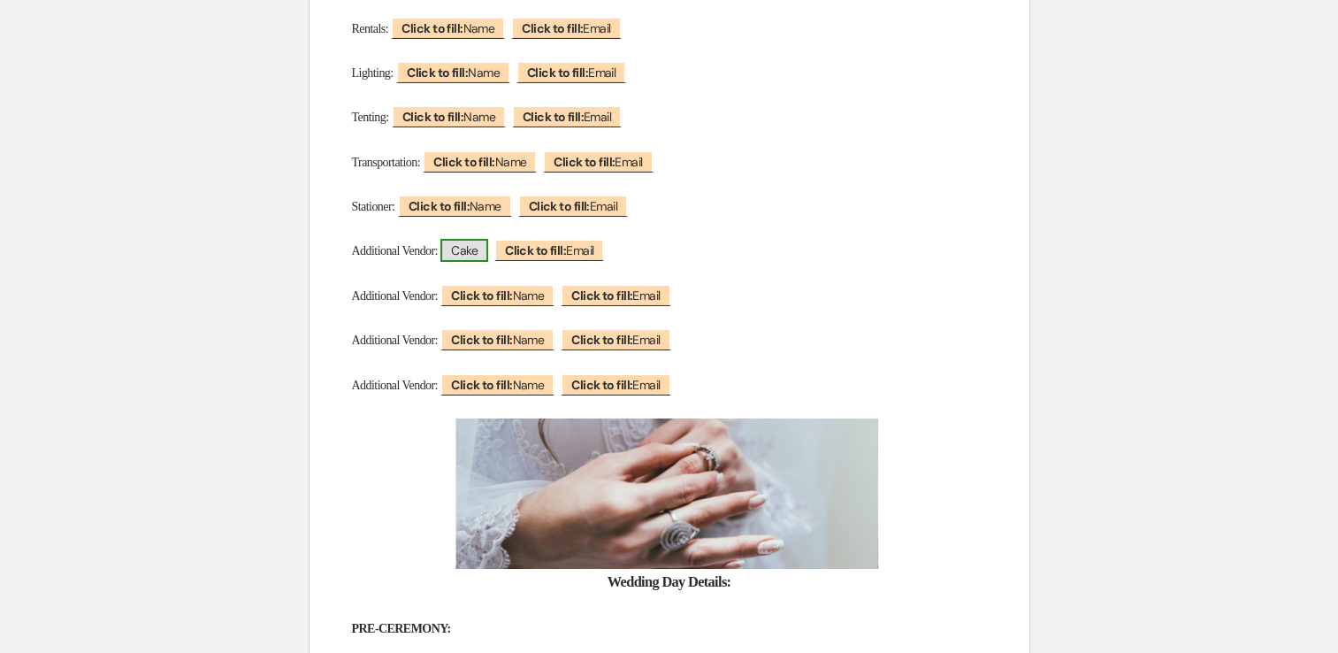
click at [488, 262] on span "Cake" at bounding box center [464, 250] width 48 height 23
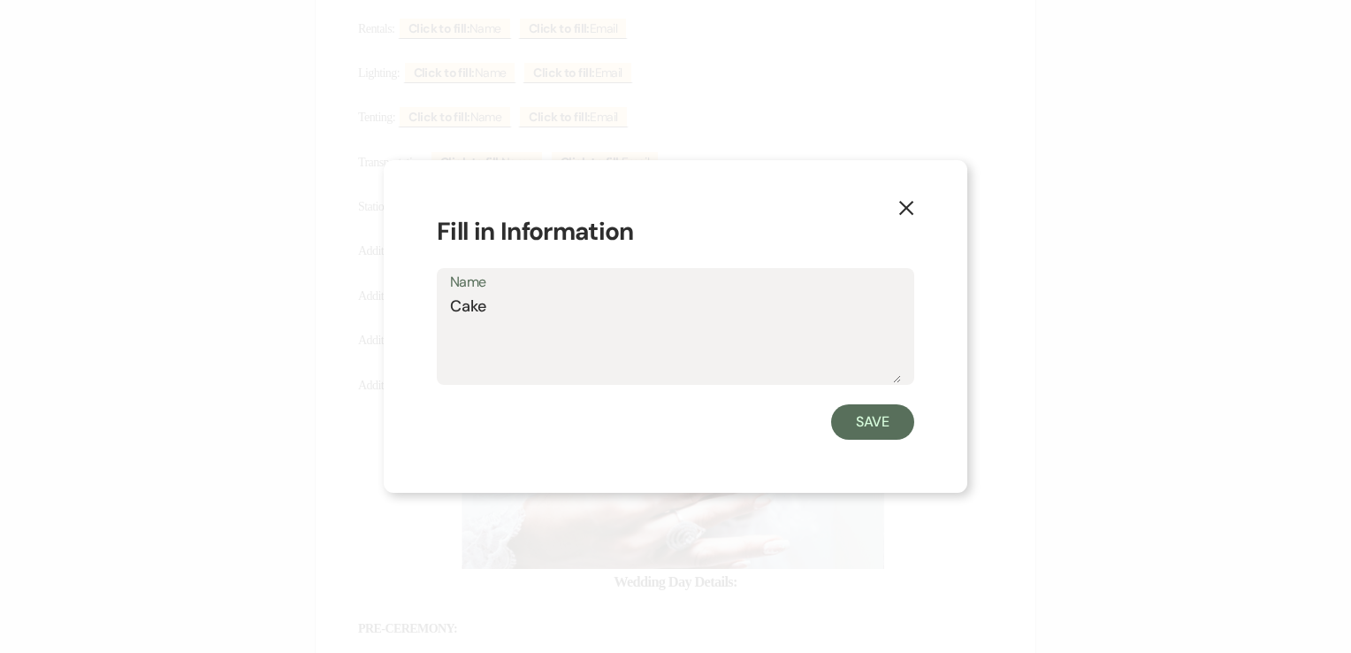
click at [502, 309] on textarea "Cake" at bounding box center [675, 338] width 451 height 88
type textarea "Cake Vendor"
click at [868, 420] on button "Save" at bounding box center [872, 421] width 83 height 35
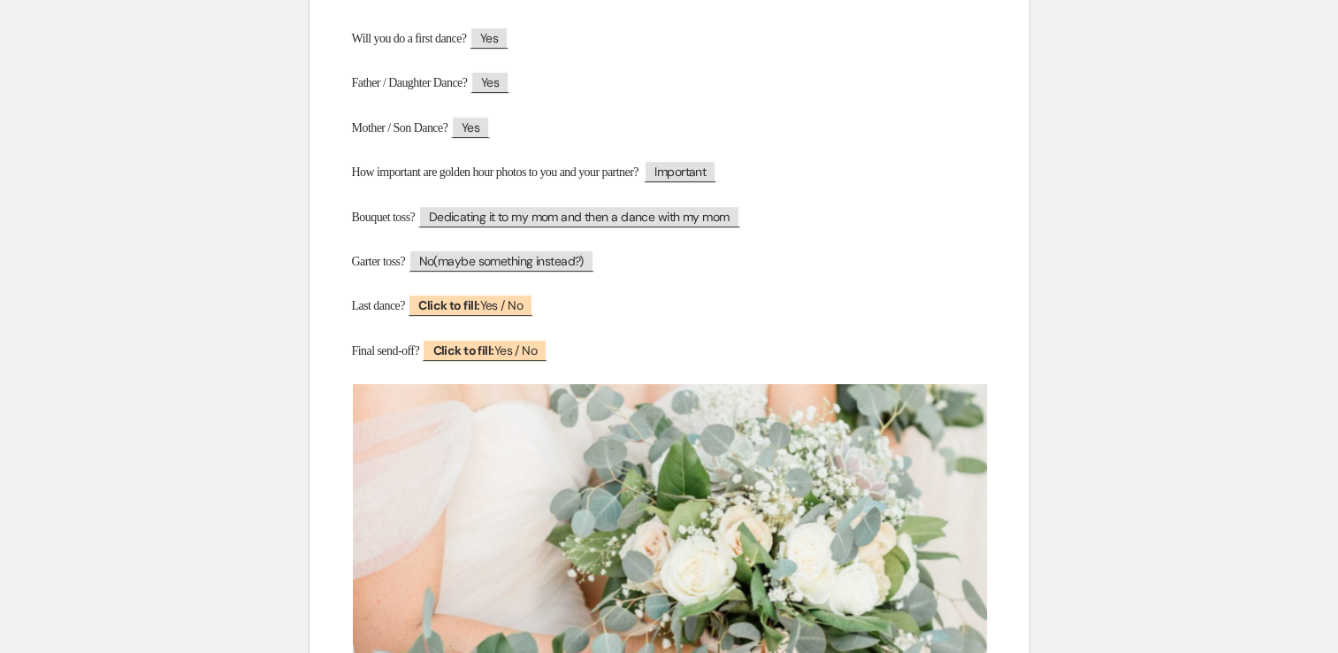
scroll to position [7233, 0]
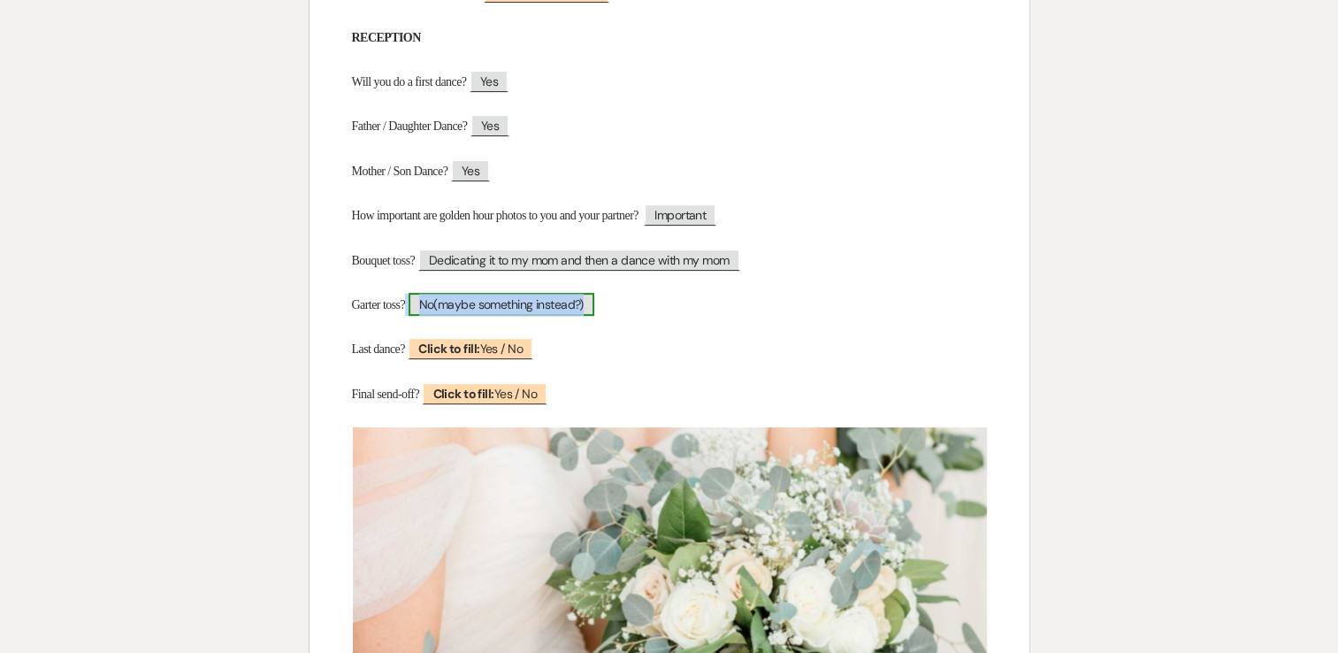
click at [573, 316] on span "No(maybe something instead?)" at bounding box center [502, 304] width 186 height 23
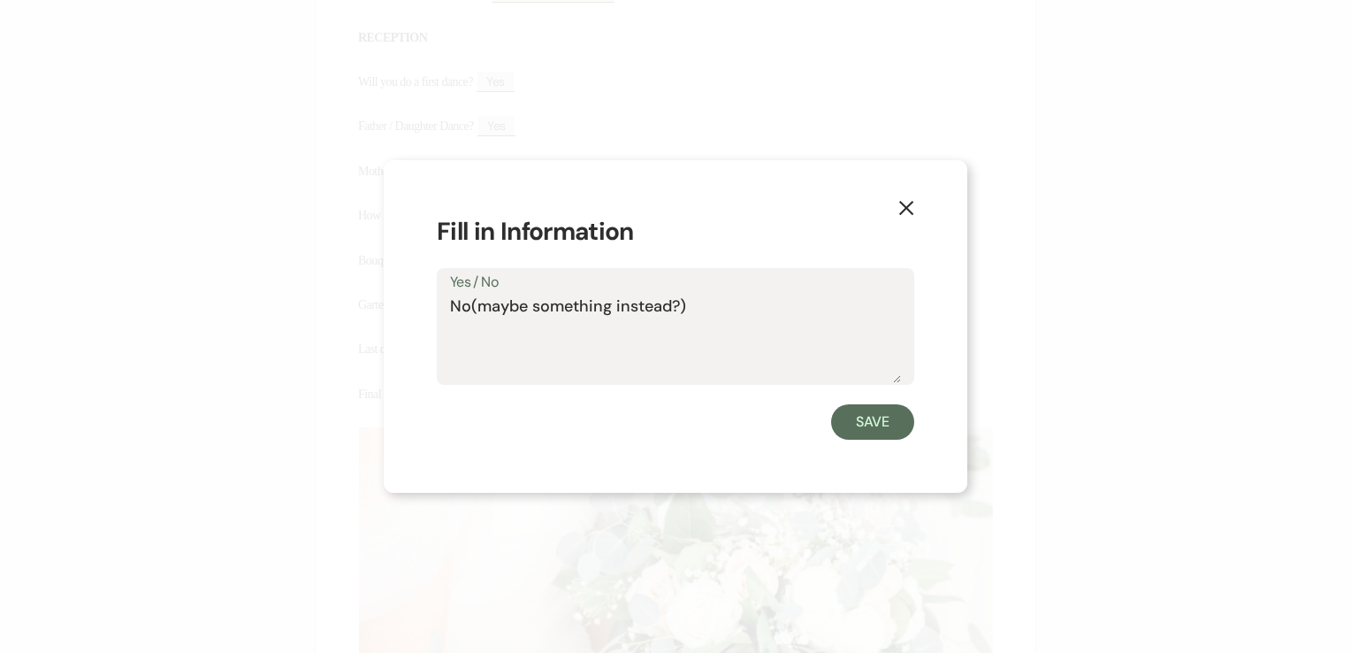
click at [695, 309] on textarea "No(maybe something instead?)" at bounding box center [675, 338] width 451 height 88
type textarea "N"
type textarea "T-shirts & Hats"
click at [859, 412] on button "Save" at bounding box center [872, 421] width 83 height 35
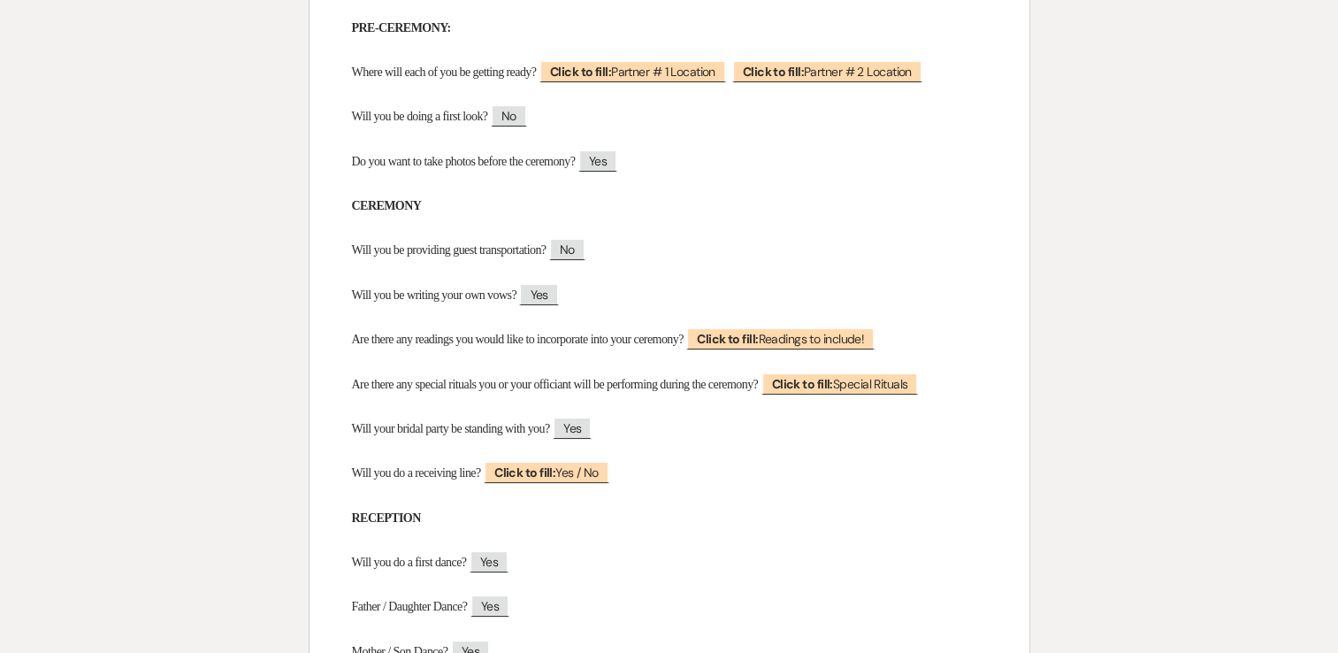
scroll to position [6752, 0]
